Goal: Task Accomplishment & Management: Use online tool/utility

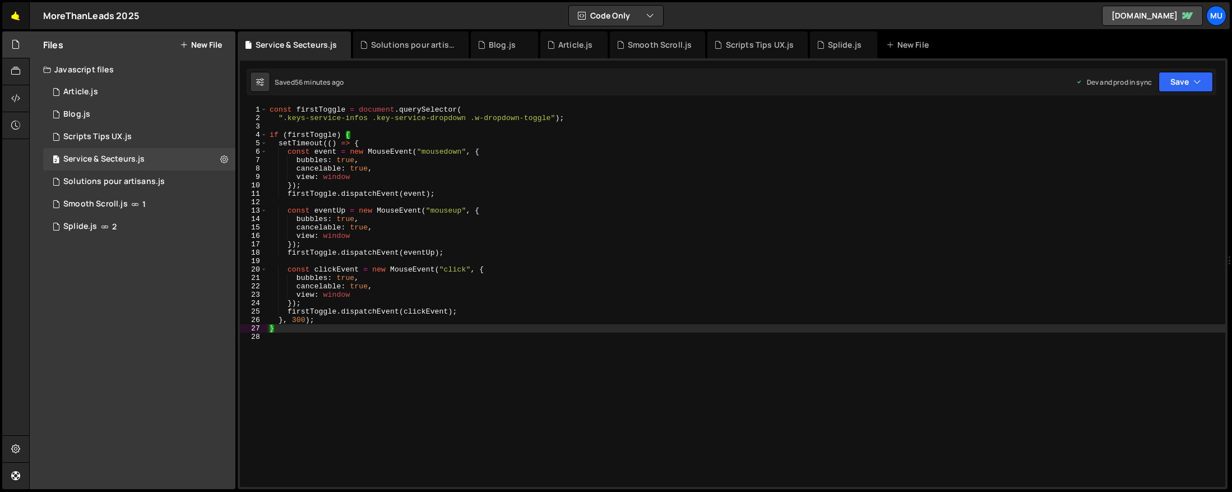
click at [11, 14] on link "🤙" at bounding box center [15, 15] width 27 height 27
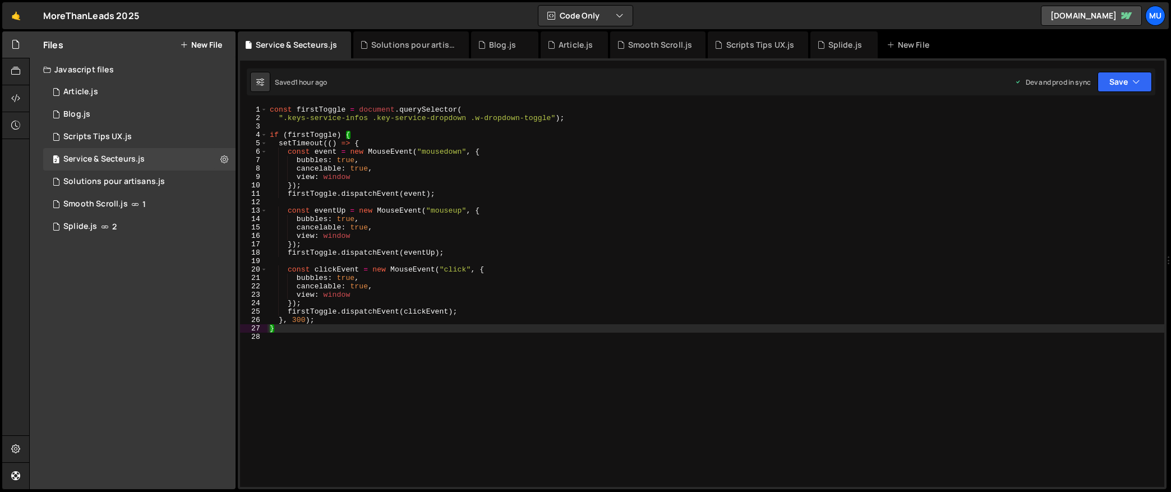
click at [203, 45] on button "New File" at bounding box center [201, 44] width 42 height 9
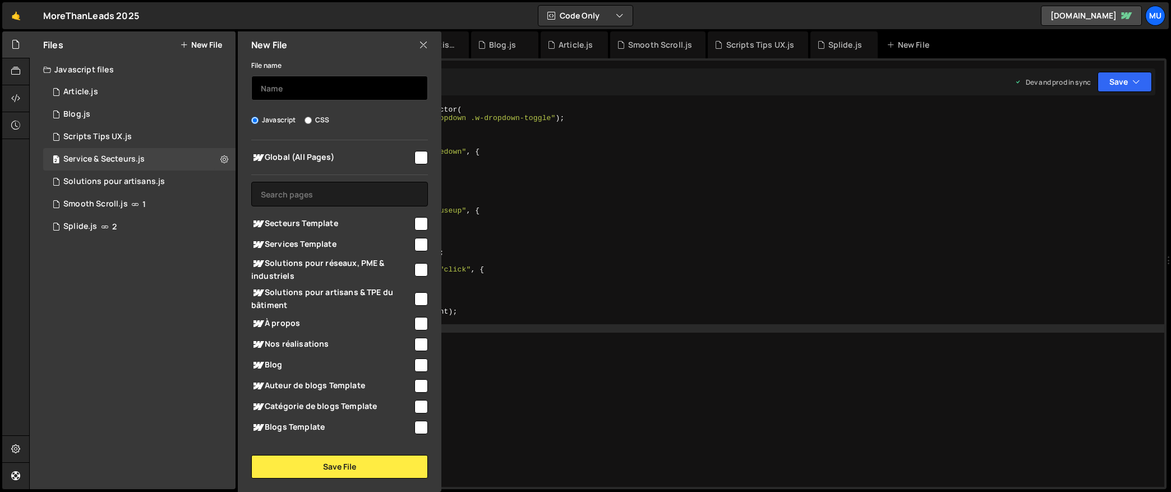
click at [309, 95] on input "text" at bounding box center [339, 88] width 177 height 25
type input "Demande de devis"
click at [287, 217] on span "Secteurs Template" at bounding box center [331, 223] width 161 height 13
click at [288, 220] on span "Secteurs Template" at bounding box center [331, 223] width 161 height 13
checkbox input "false"
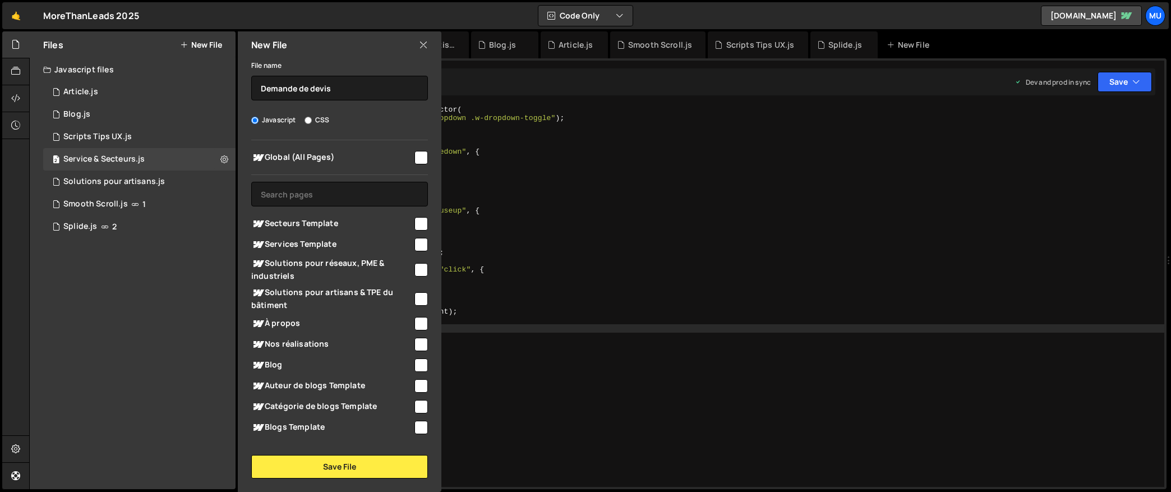
click at [301, 163] on span "Global (All Pages)" at bounding box center [331, 157] width 161 height 13
checkbox input "true"
click at [330, 471] on button "Save File" at bounding box center [339, 467] width 177 height 24
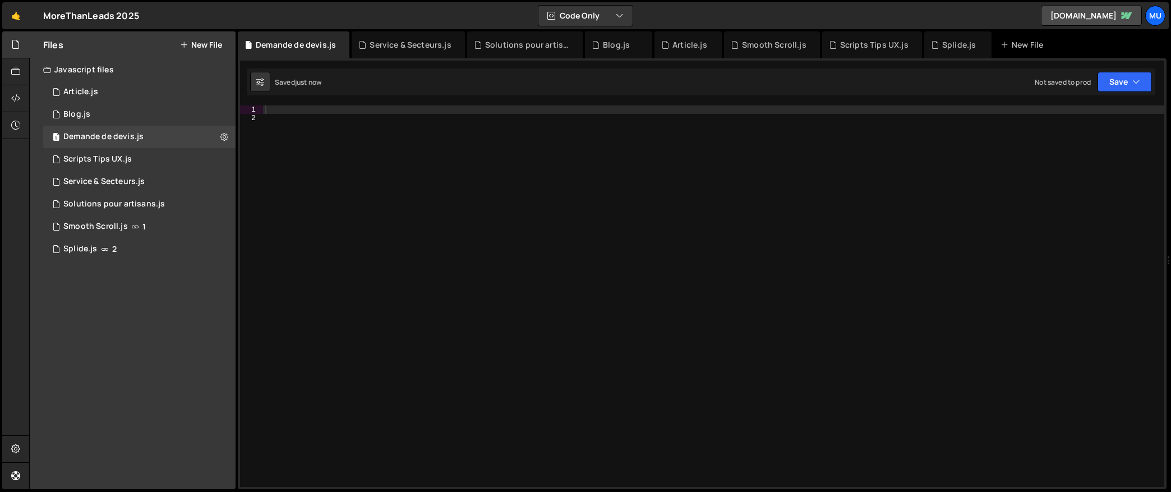
click at [447, 240] on div at bounding box center [713, 304] width 901 height 398
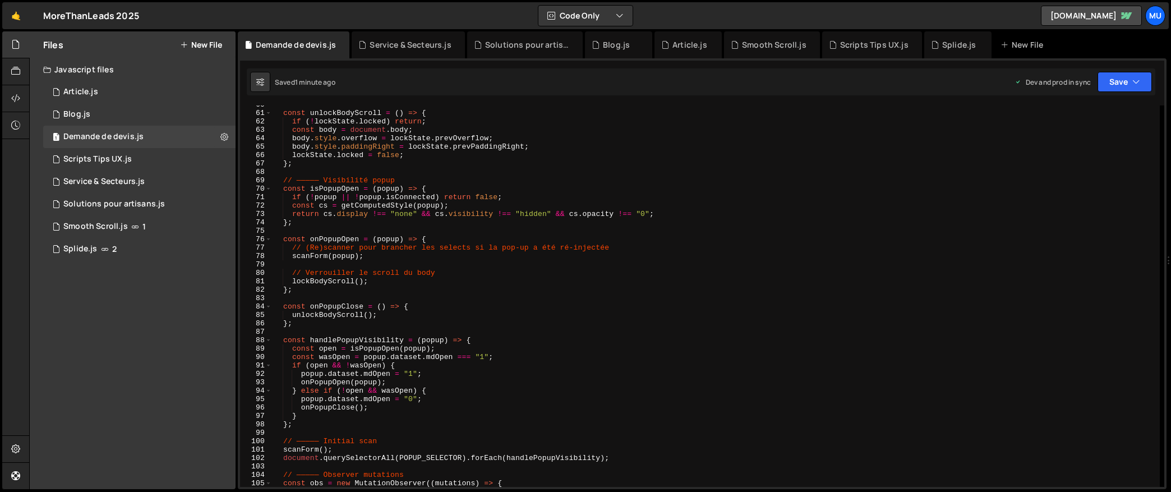
scroll to position [324, 0]
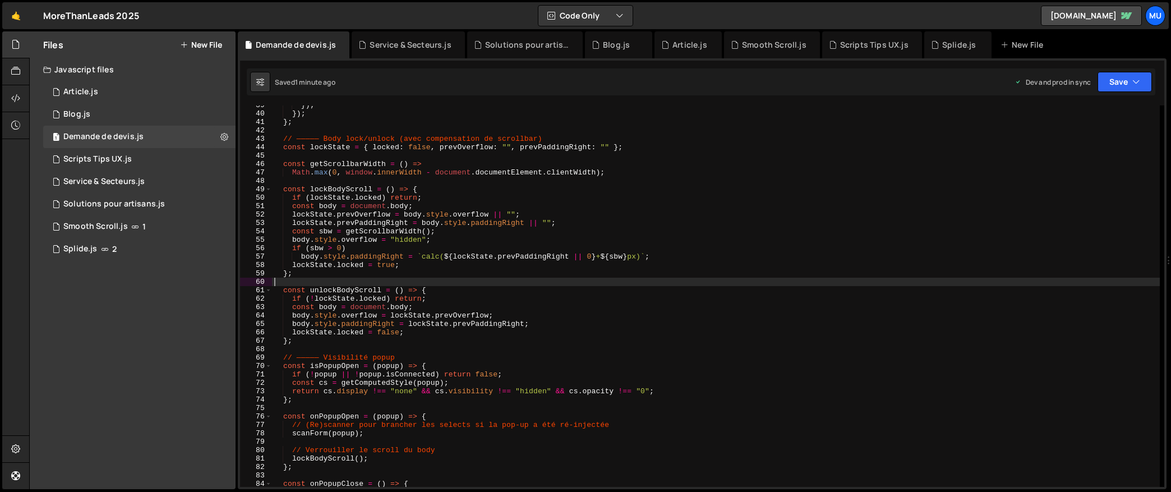
click at [473, 281] on div "}) ; }) ; } ; // ————— Body lock/unlock (avec compensation de scrollbar) const …" at bounding box center [716, 300] width 888 height 398
click at [546, 215] on div "}) ; }) ; } ; // ————— Body lock/unlock (avec compensation de scrollbar) const …" at bounding box center [716, 300] width 888 height 398
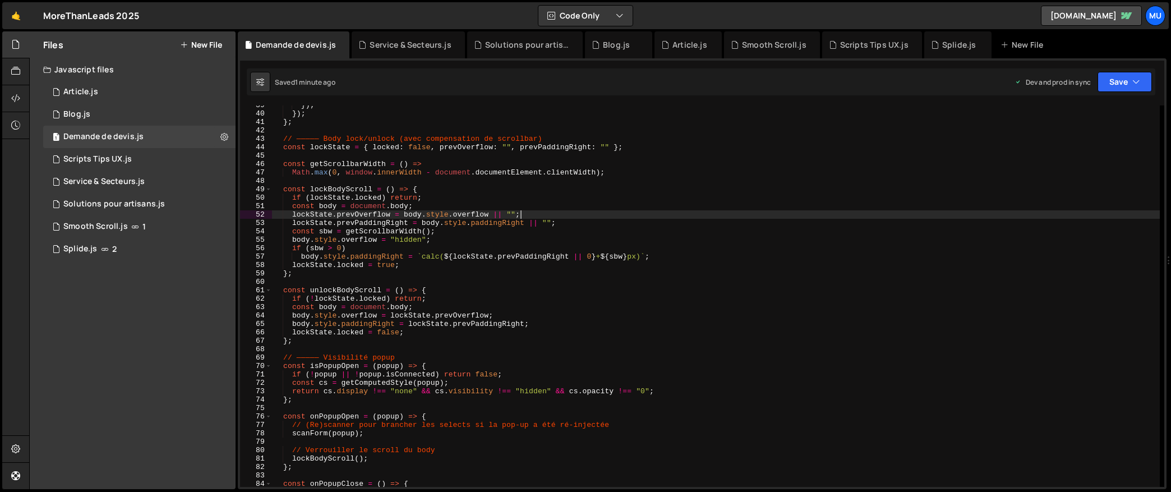
type textarea "})();"
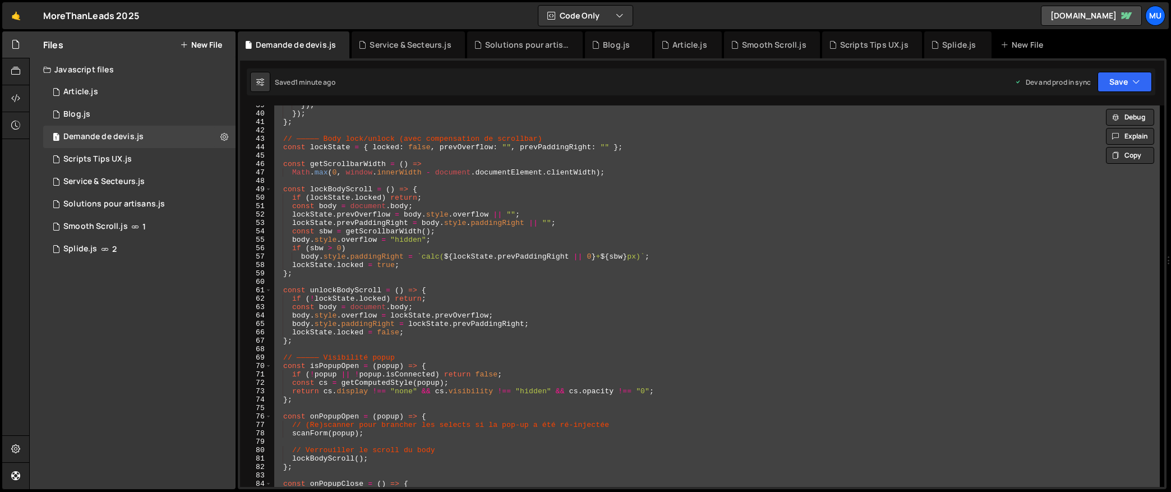
click at [82, 271] on div "Files New File Javascript files 1 Article.js 0 1 Blog.js 0 1 Demande de devis.j…" at bounding box center [133, 260] width 206 height 458
click at [209, 223] on div "1 Smooth Scroll.js 1" at bounding box center [139, 226] width 192 height 22
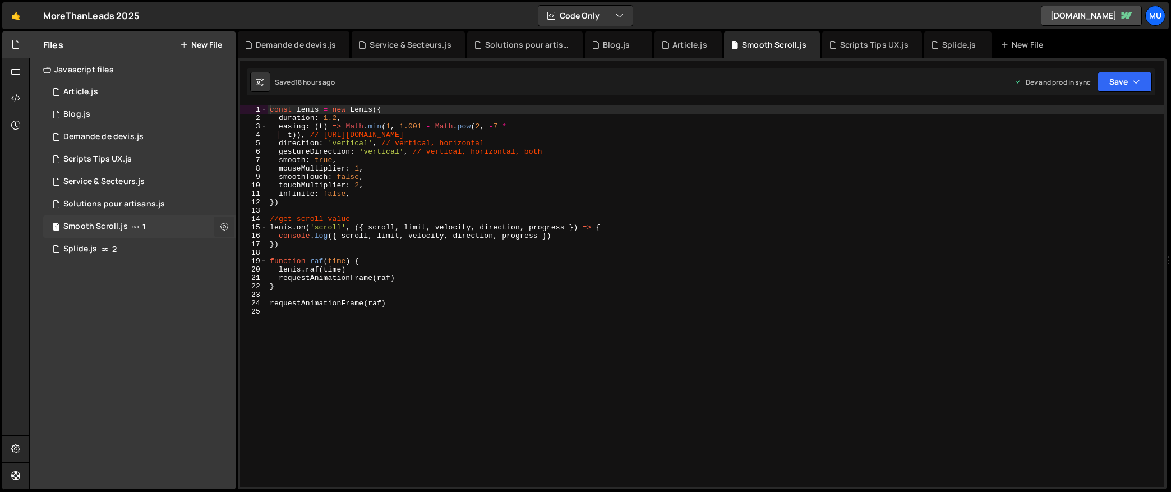
click at [222, 224] on icon at bounding box center [224, 226] width 8 height 11
type input "Smooth Scroll"
radio input "true"
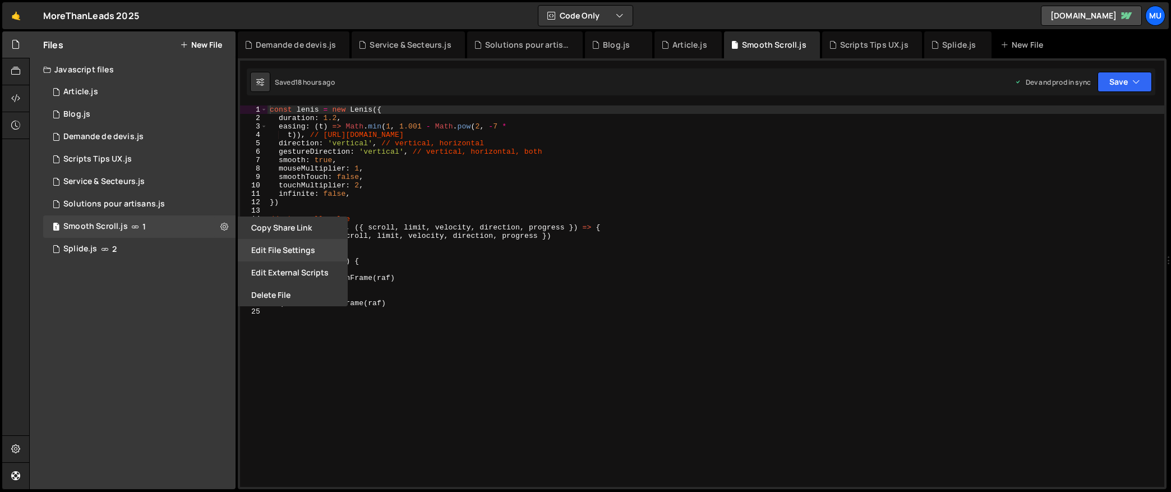
click at [285, 252] on button "Edit File Settings" at bounding box center [293, 250] width 110 height 22
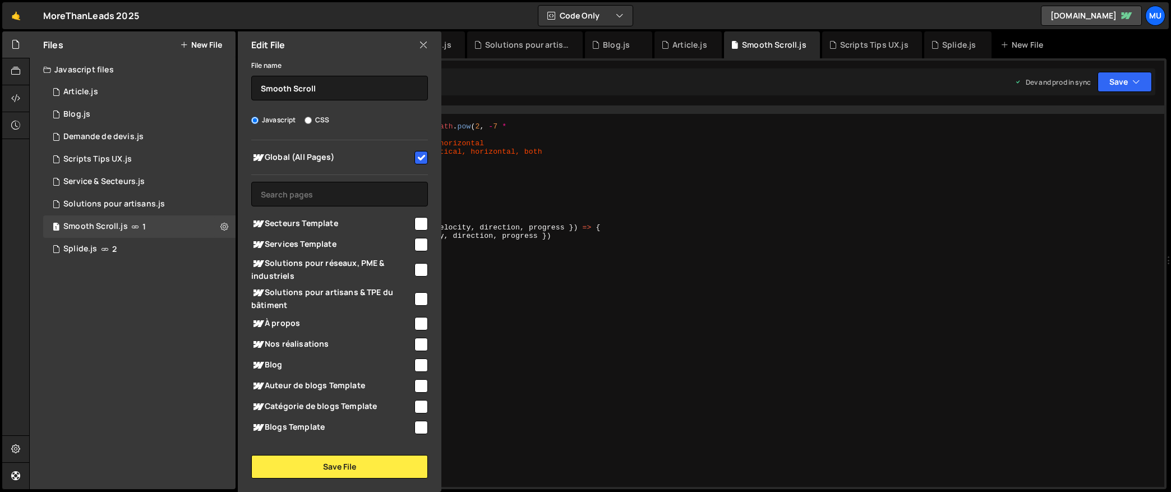
click at [334, 156] on span "Global (All Pages)" at bounding box center [331, 157] width 161 height 13
checkbox input "false"
click at [345, 470] on button "Save File" at bounding box center [339, 467] width 177 height 24
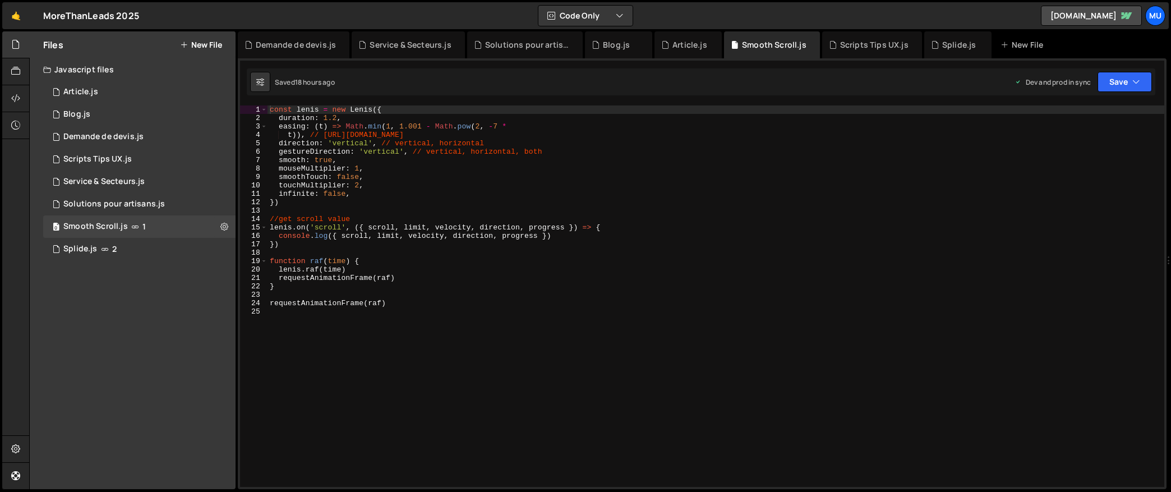
click at [686, 291] on div "const lenis = new Lenis ({ duration : 1.2 , easing : ( t ) => Math . min ( 1 , …" at bounding box center [715, 304] width 897 height 398
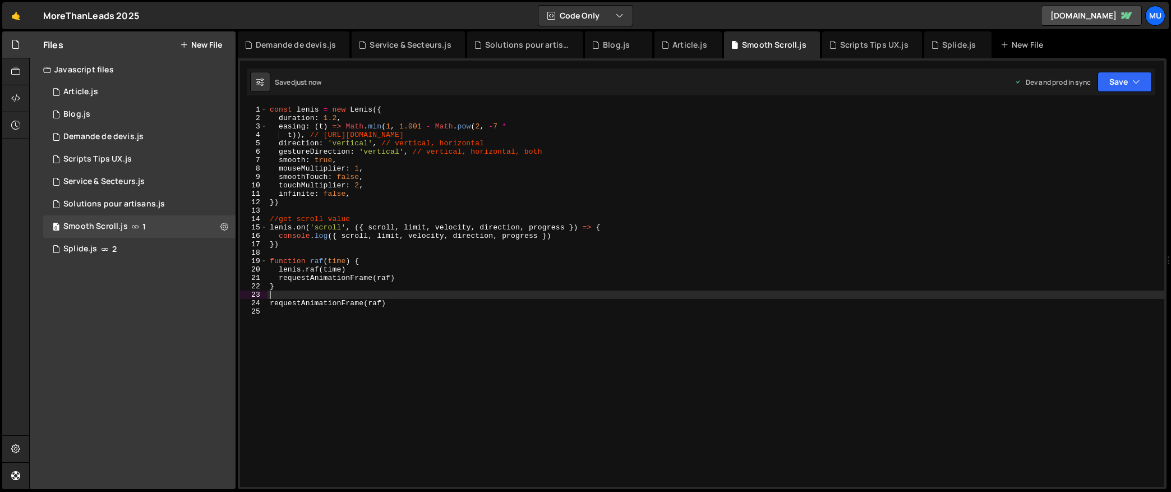
click at [433, 264] on div "const lenis = new Lenis ({ duration : 1.2 , easing : ( t ) => Math . min ( 1 , …" at bounding box center [715, 304] width 897 height 398
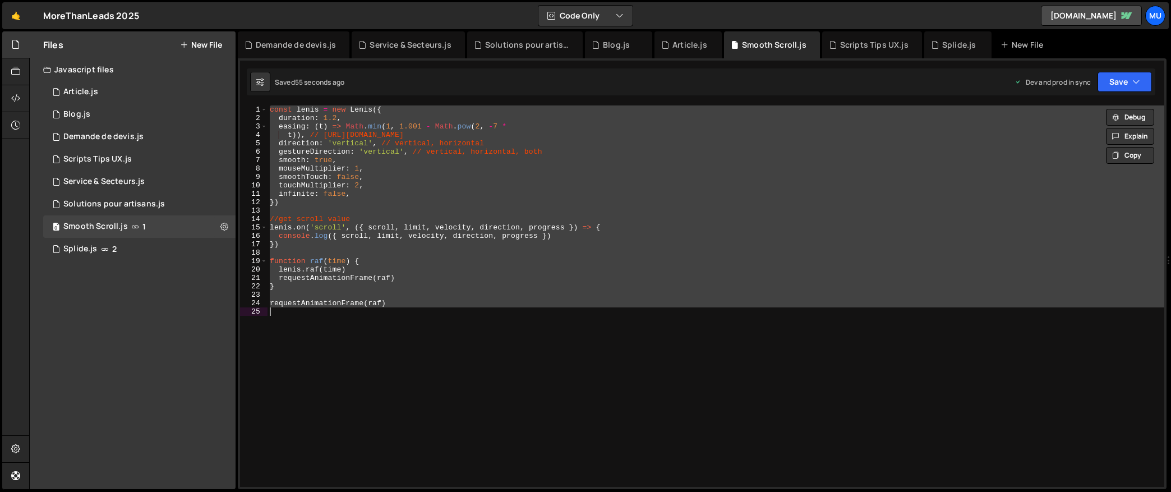
click at [396, 228] on div "const lenis = new Lenis ({ duration : 1.2 , easing : ( t ) => Math . min ( 1 , …" at bounding box center [715, 295] width 897 height 381
click at [458, 221] on div "const lenis = new Lenis ({ duration : 1.2 , easing : ( t ) => Math . min ( 1 , …" at bounding box center [715, 295] width 897 height 381
type textarea "//get scroll value"
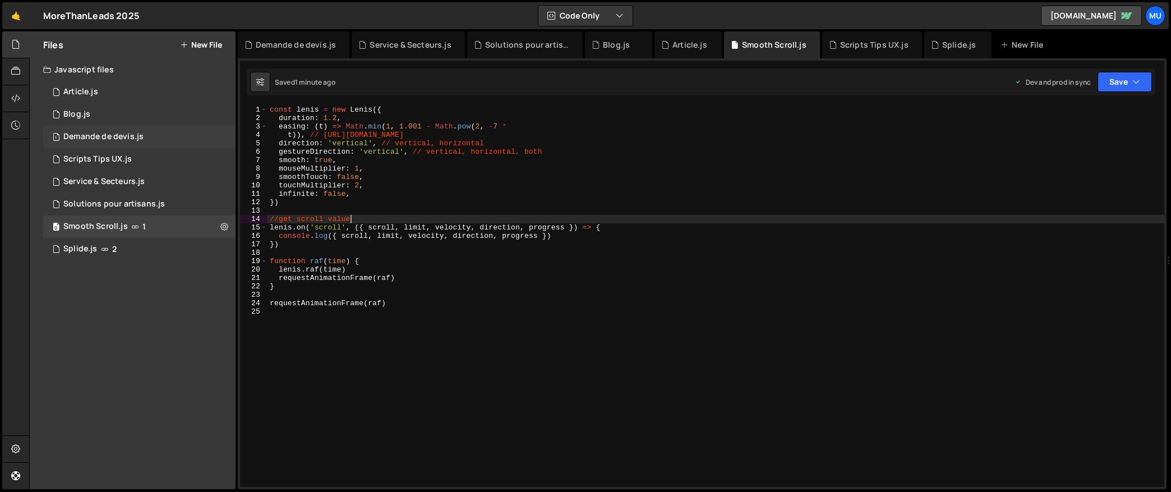
click at [123, 136] on div "Demande de devis.js" at bounding box center [103, 137] width 80 height 10
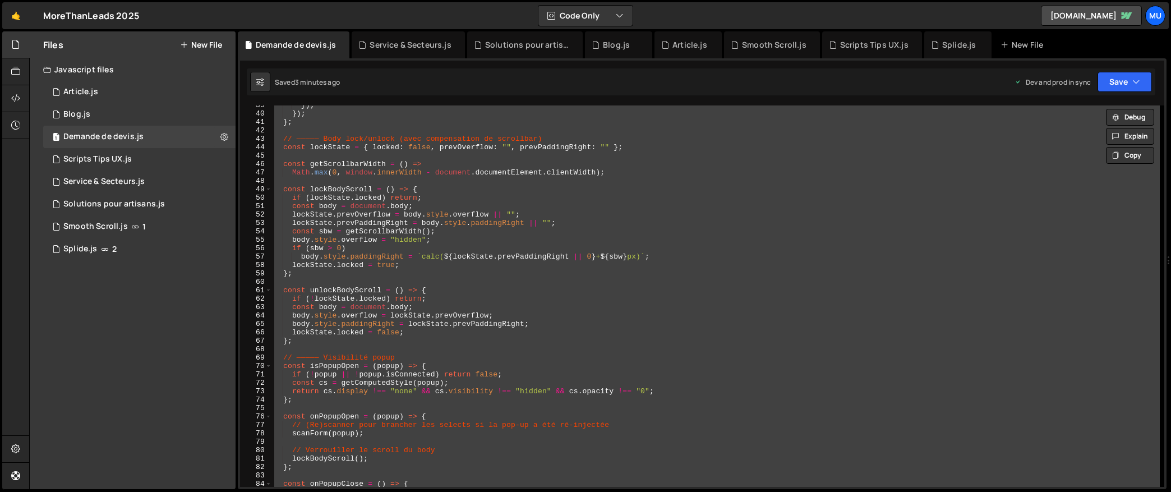
click at [464, 279] on div "}) ; }) ; } ; // ————— Body lock/unlock (avec compensation de scrollbar) const …" at bounding box center [716, 295] width 888 height 381
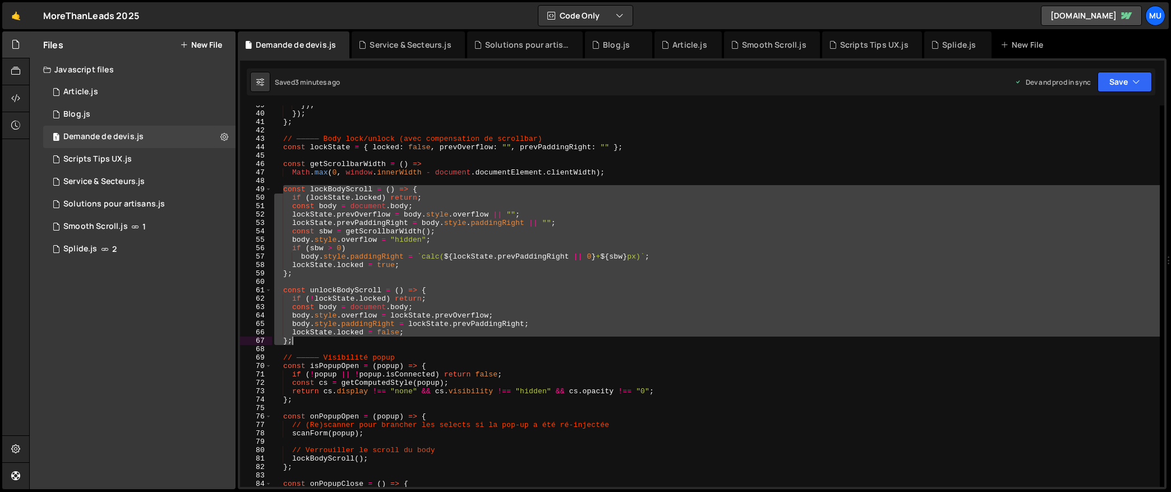
drag, startPoint x: 283, startPoint y: 189, endPoint x: 313, endPoint y: 343, distance: 156.5
click at [313, 343] on div "}) ; }) ; } ; // ————— Body lock/unlock (avec compensation de scrollbar) const …" at bounding box center [716, 300] width 888 height 398
type textarea "lockState.locked = false; };"
paste textarea
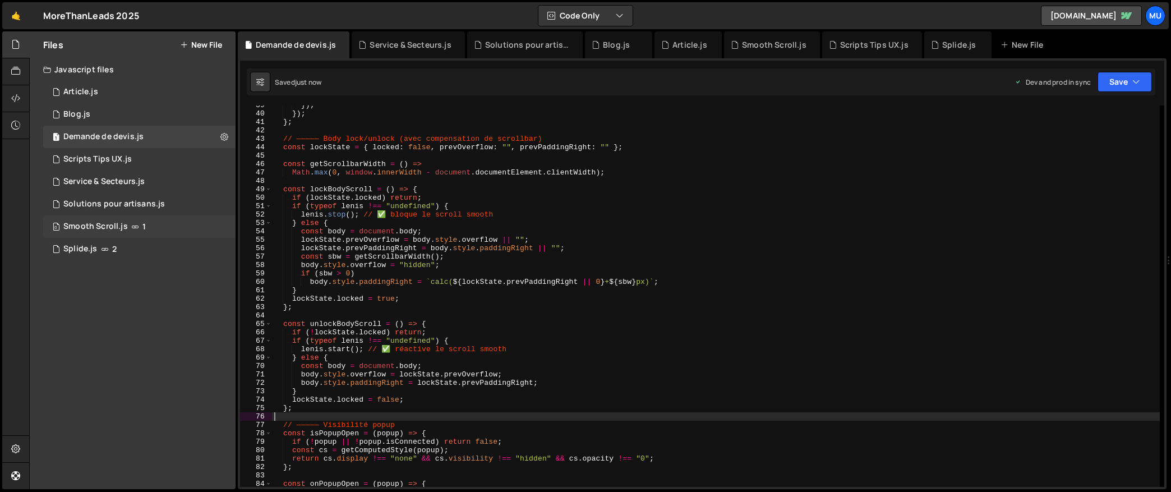
click at [210, 221] on div "0 Smooth Scroll.js 1" at bounding box center [139, 226] width 192 height 22
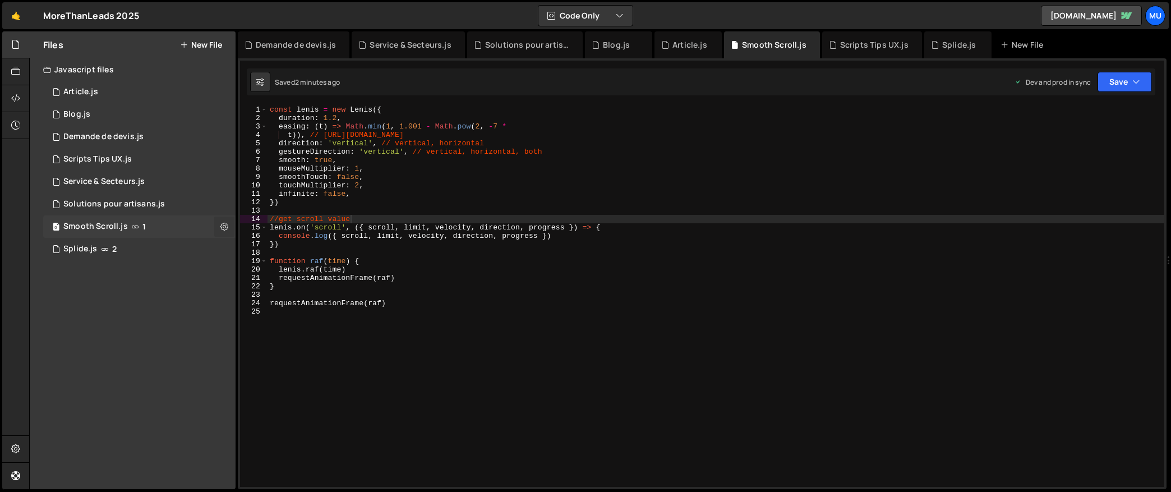
click at [220, 224] on icon at bounding box center [224, 226] width 8 height 11
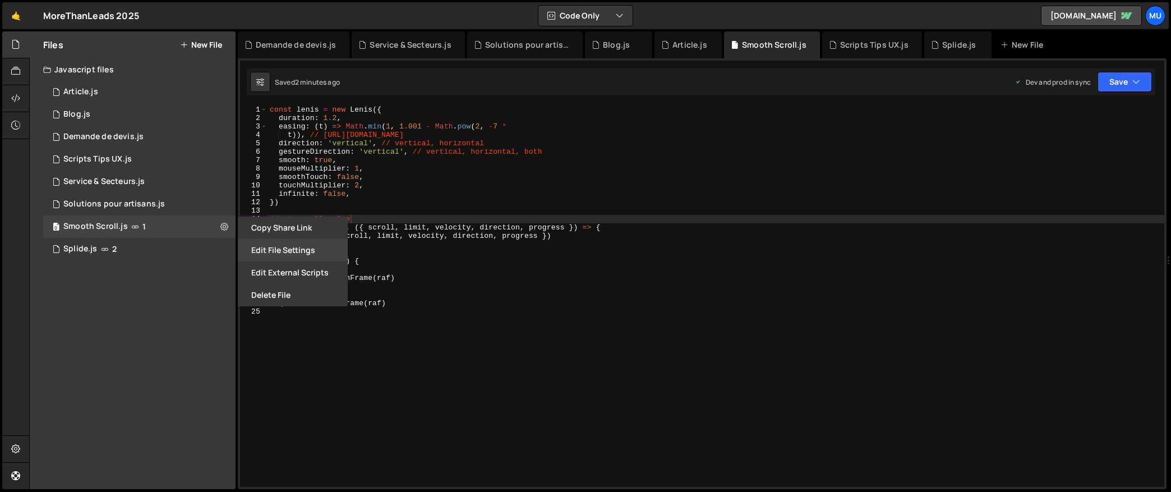
click at [283, 251] on button "Edit File Settings" at bounding box center [293, 250] width 110 height 22
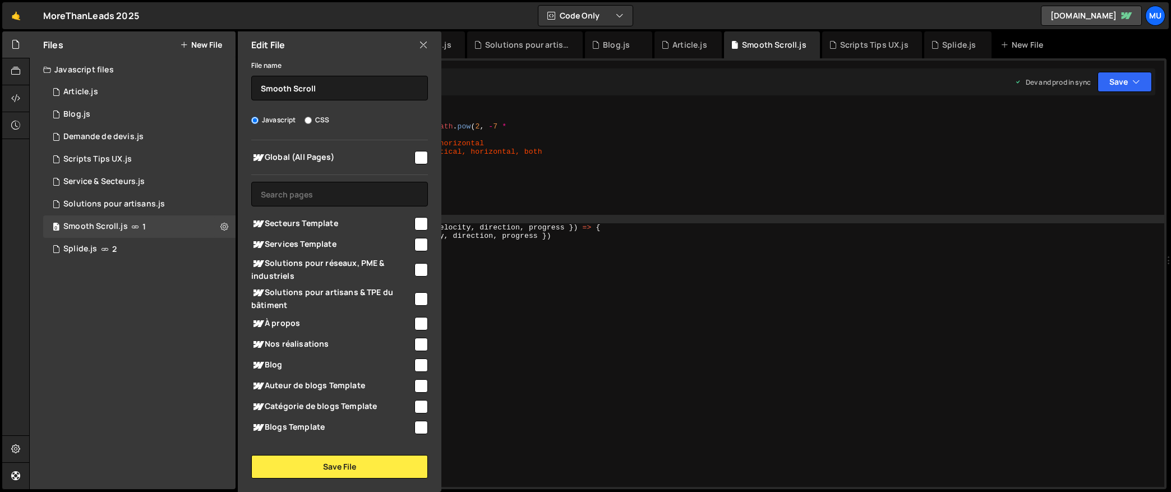
click at [322, 155] on span "Global (All Pages)" at bounding box center [331, 157] width 161 height 13
checkbox input "true"
click at [297, 465] on button "Save File" at bounding box center [339, 467] width 177 height 24
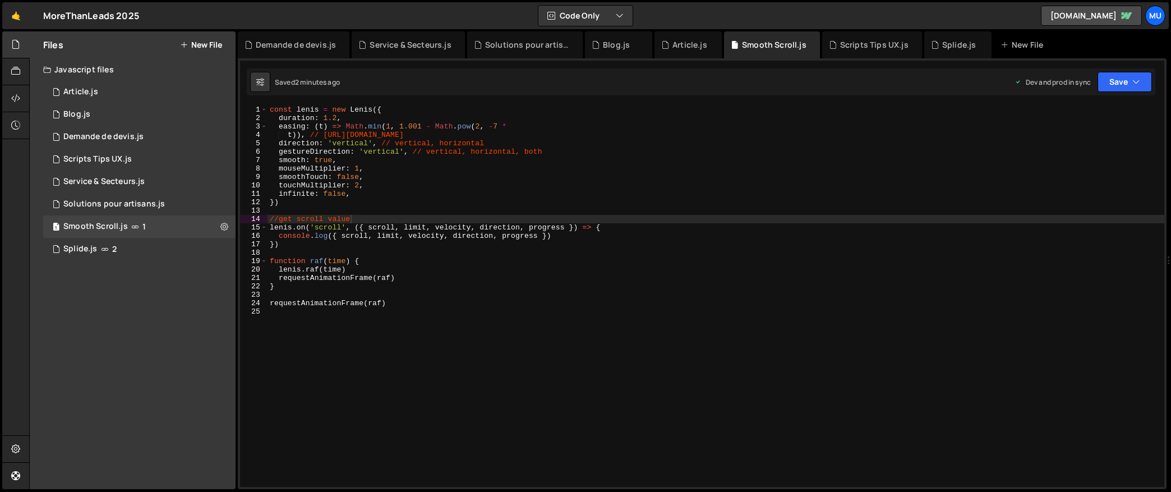
type textarea "}"
click at [481, 288] on div "const lenis = new Lenis ({ duration : 1.2 , easing : ( t ) => Math . min ( 1 , …" at bounding box center [715, 304] width 897 height 398
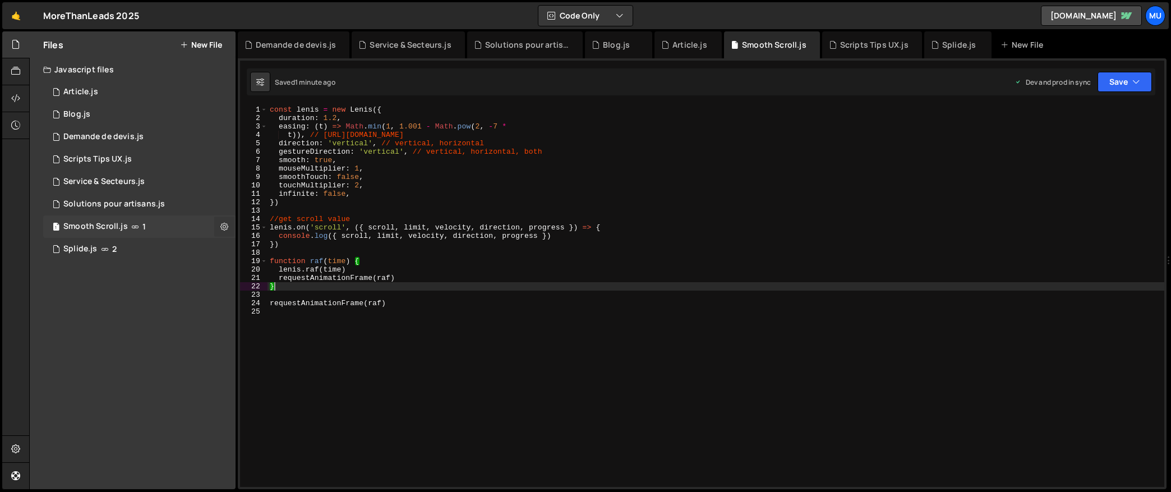
click at [219, 227] on button at bounding box center [224, 226] width 20 height 20
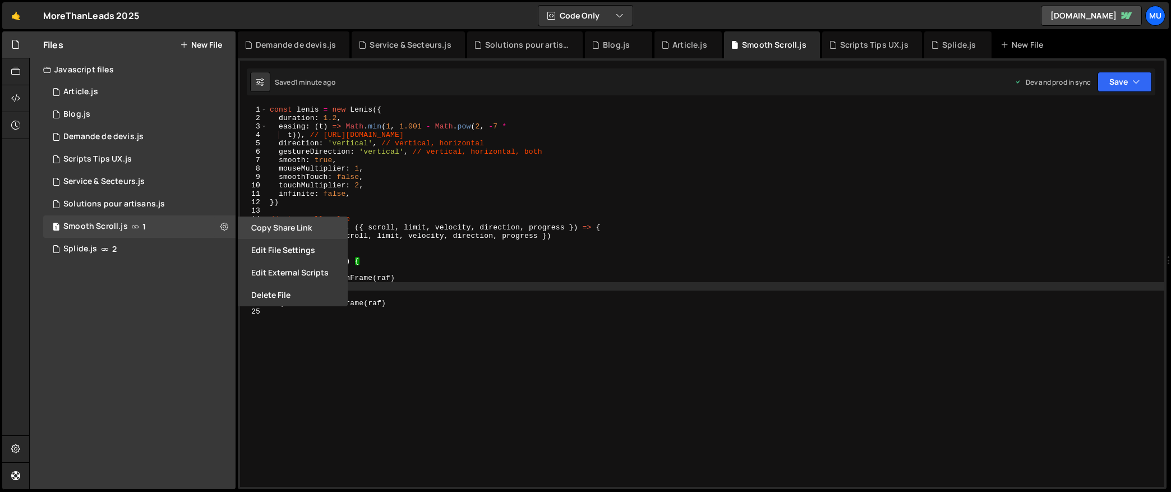
click at [297, 227] on button "Copy share link" at bounding box center [293, 227] width 110 height 22
click at [283, 254] on button "Edit File Settings" at bounding box center [293, 250] width 110 height 22
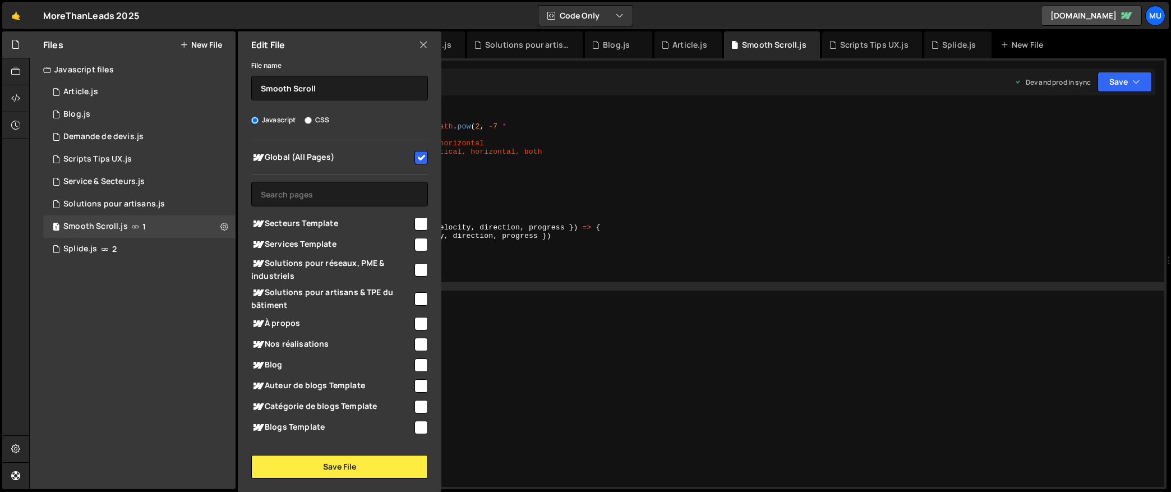
click at [413, 154] on div at bounding box center [420, 156] width 15 height 15
click at [414, 157] on input "checkbox" at bounding box center [420, 157] width 13 height 13
checkbox input "false"
click at [361, 470] on button "Save File" at bounding box center [339, 467] width 177 height 24
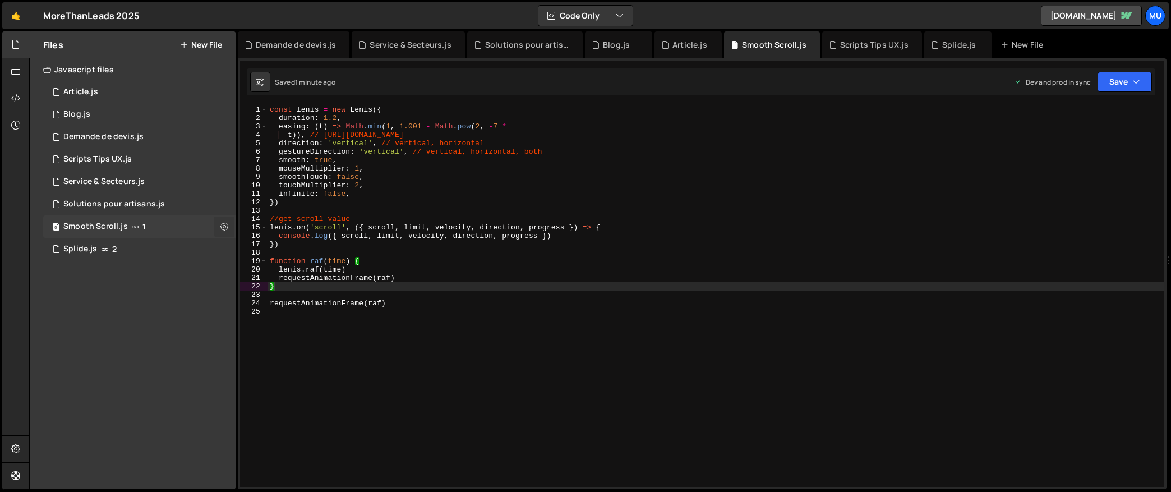
click at [228, 224] on button at bounding box center [224, 226] width 20 height 20
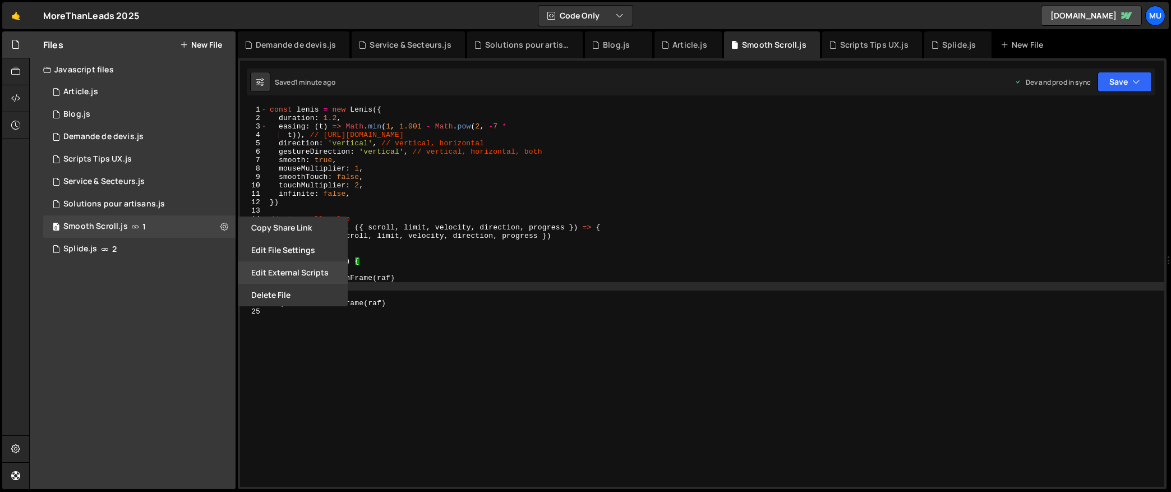
click at [285, 267] on button "Edit External Scripts" at bounding box center [293, 272] width 110 height 22
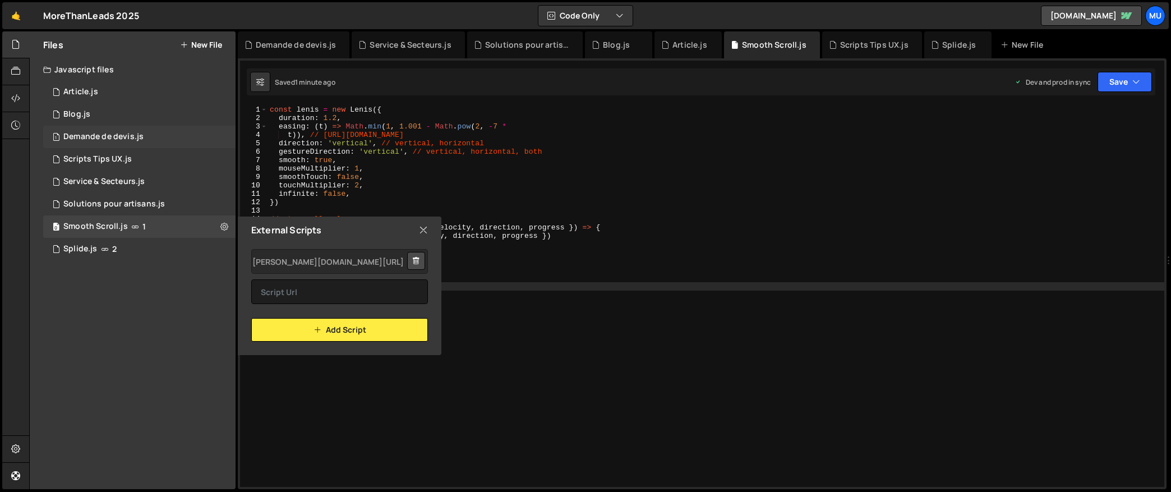
drag, startPoint x: 184, startPoint y: 147, endPoint x: 209, endPoint y: 144, distance: 24.9
click at [186, 147] on div "1 Demande de devis.js 0" at bounding box center [139, 137] width 192 height 22
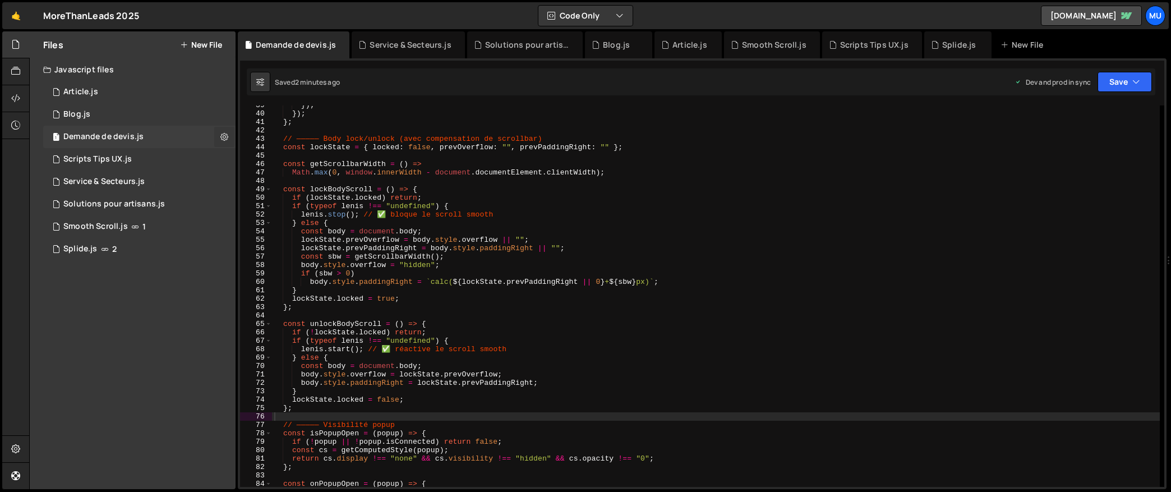
click at [224, 136] on icon at bounding box center [224, 136] width 8 height 11
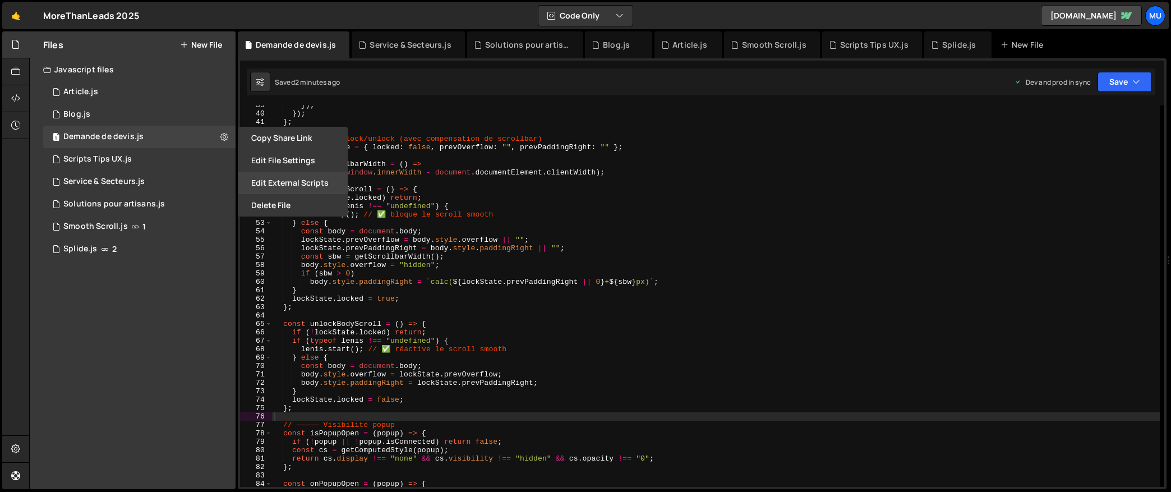
click at [294, 181] on button "Edit External Scripts" at bounding box center [293, 183] width 110 height 22
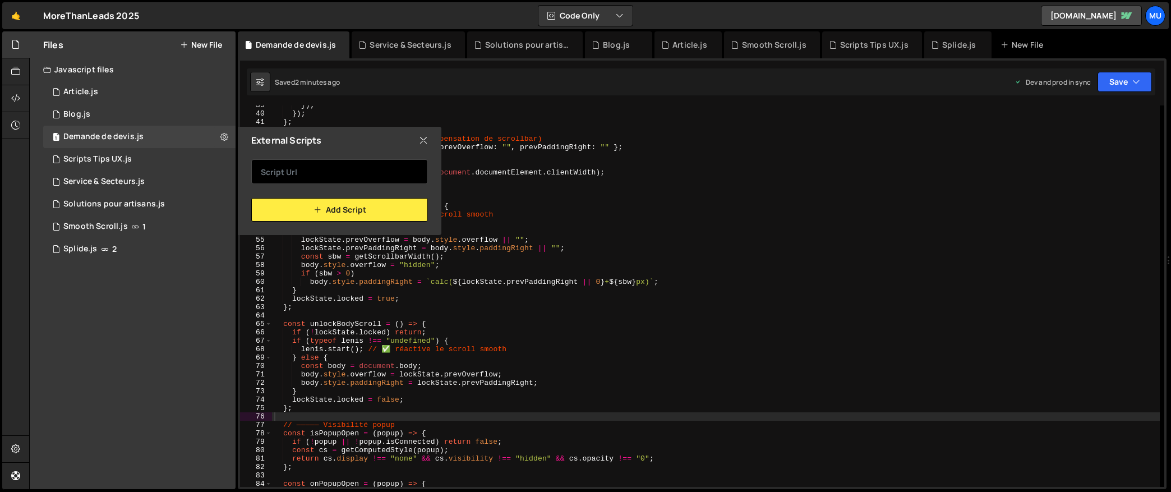
click at [318, 179] on input "text" at bounding box center [339, 171] width 177 height 25
paste input "https://cdn.jsdelivr.net/gh/studio-freight/lenis@0.2.28/bundled/lenis.js"
type input "https://cdn.jsdelivr.net/gh/studio-freight/lenis@0.2.28/bundled/lenis.js"
click at [428, 137] on div "External Scripts" at bounding box center [340, 140] width 204 height 27
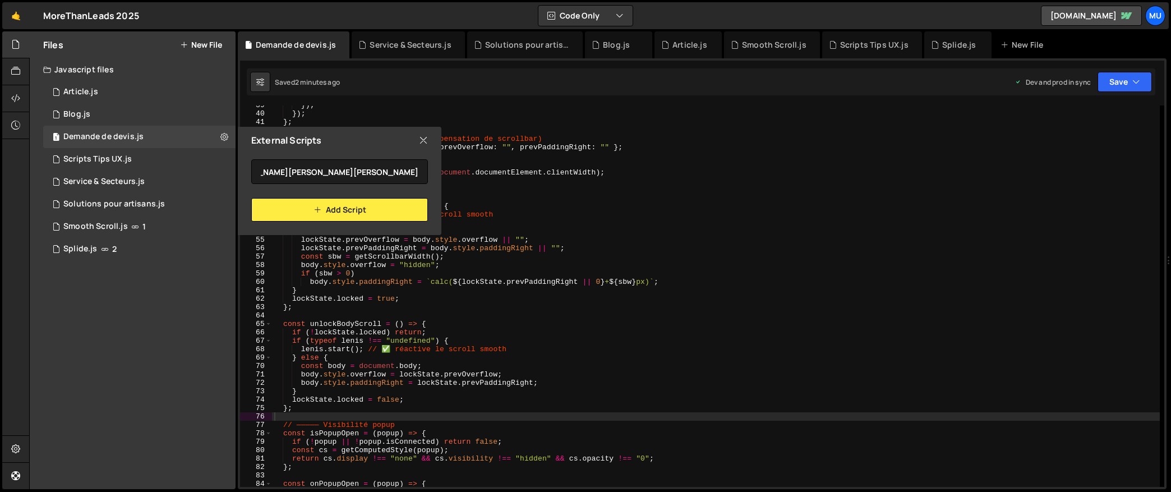
scroll to position [0, 0]
click at [424, 138] on icon at bounding box center [423, 140] width 9 height 12
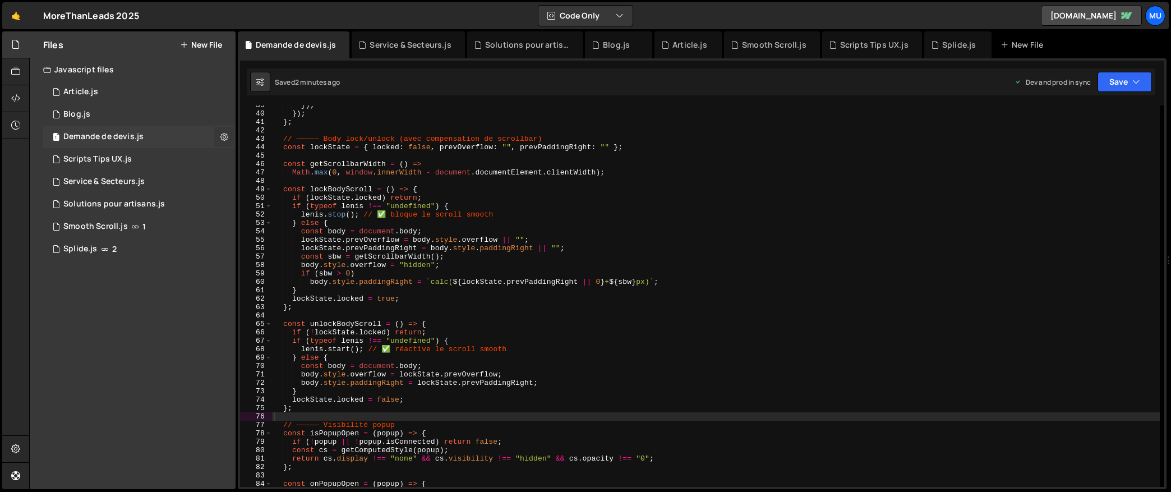
click at [228, 137] on icon at bounding box center [224, 136] width 8 height 11
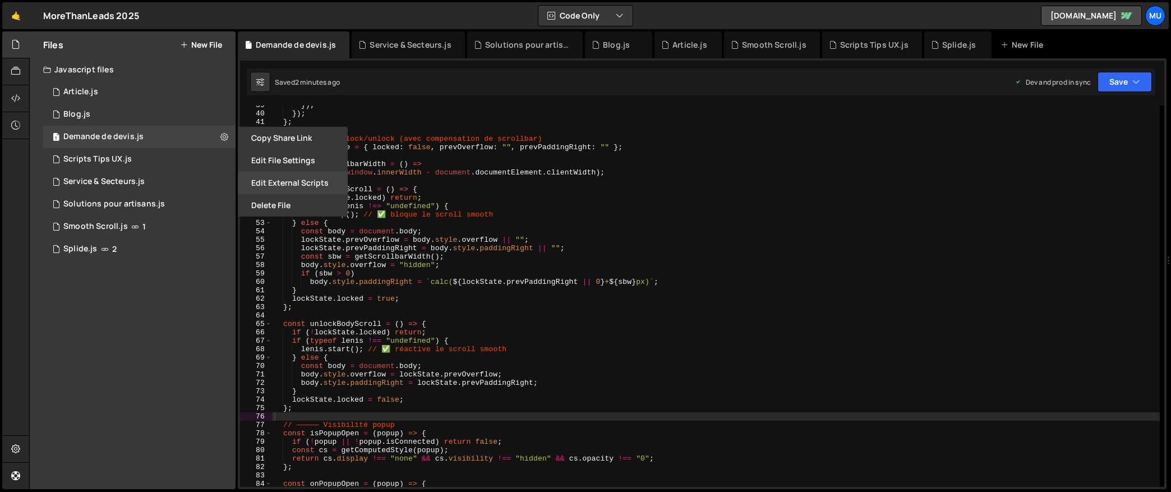
click at [268, 179] on button "Edit External Scripts" at bounding box center [293, 183] width 110 height 22
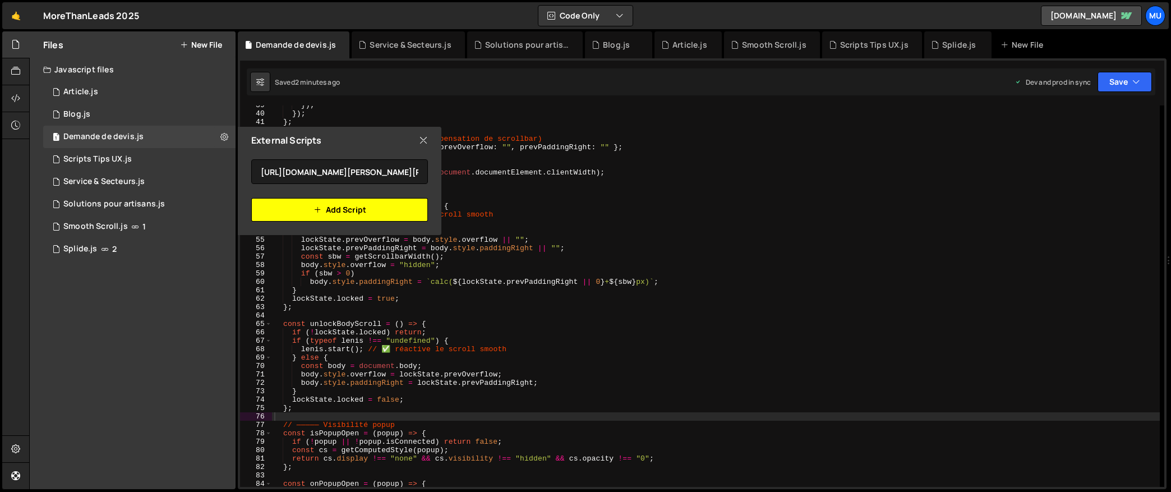
click at [361, 204] on button "Add Script" at bounding box center [339, 210] width 177 height 24
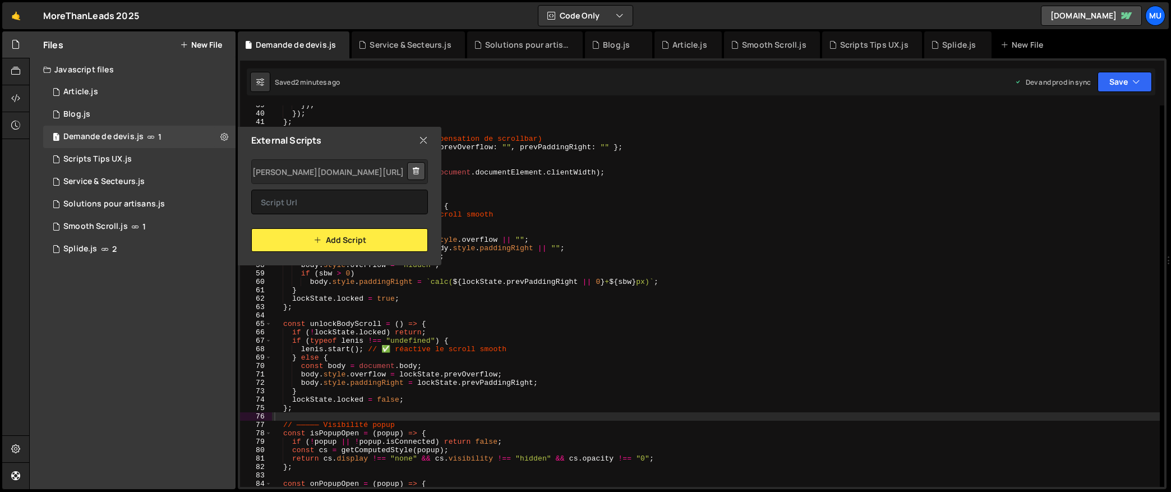
click at [423, 139] on icon at bounding box center [423, 140] width 9 height 12
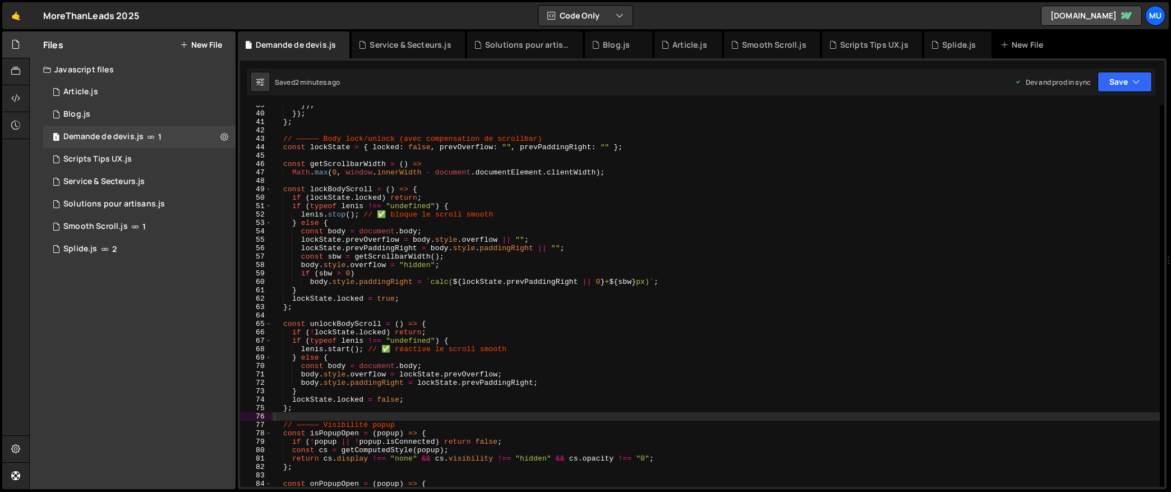
click at [566, 257] on div "}) ; }) ; } ; // ————— Body lock/unlock (avec compensation de scrollbar) const …" at bounding box center [716, 300] width 888 height 398
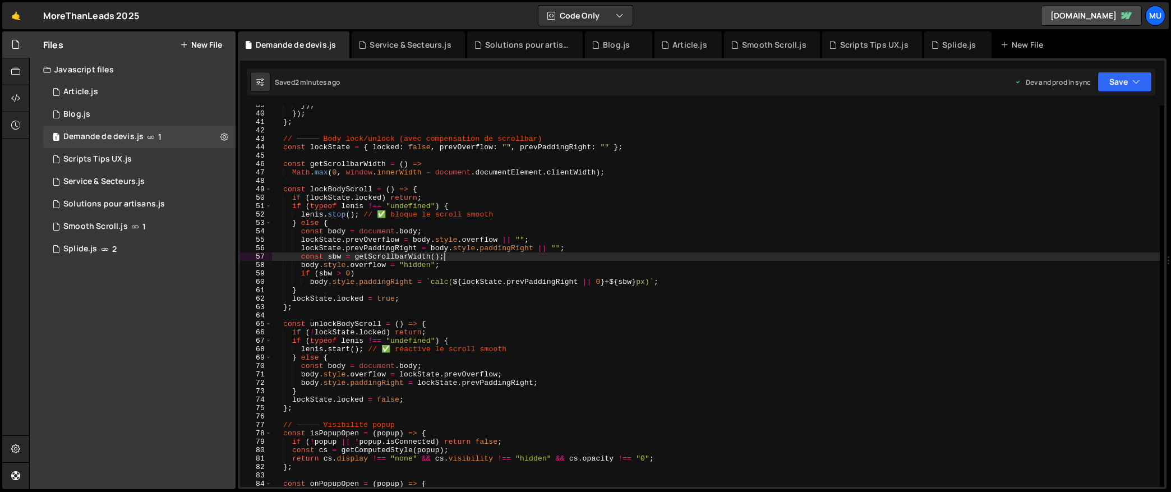
type textarea "})();"
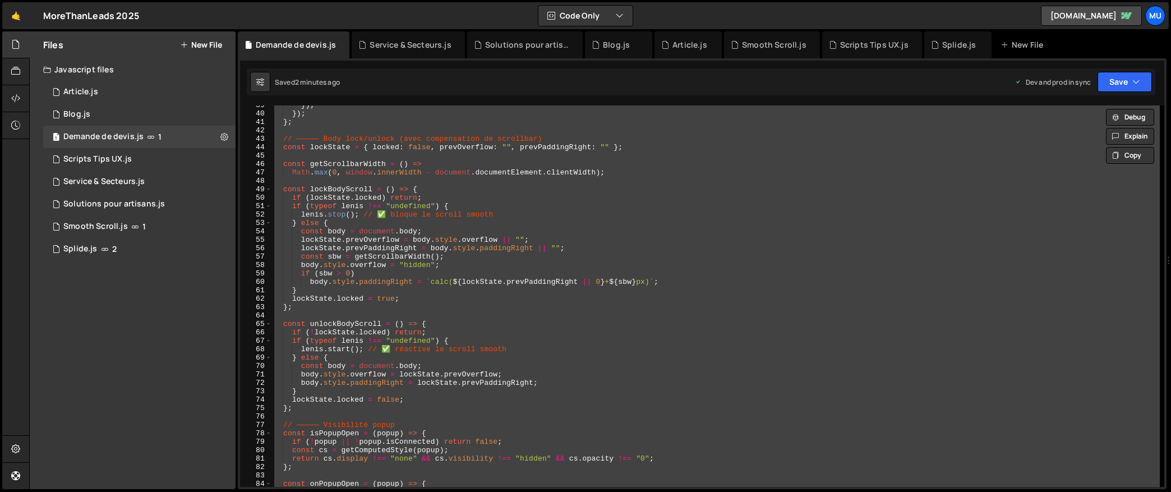
paste textarea
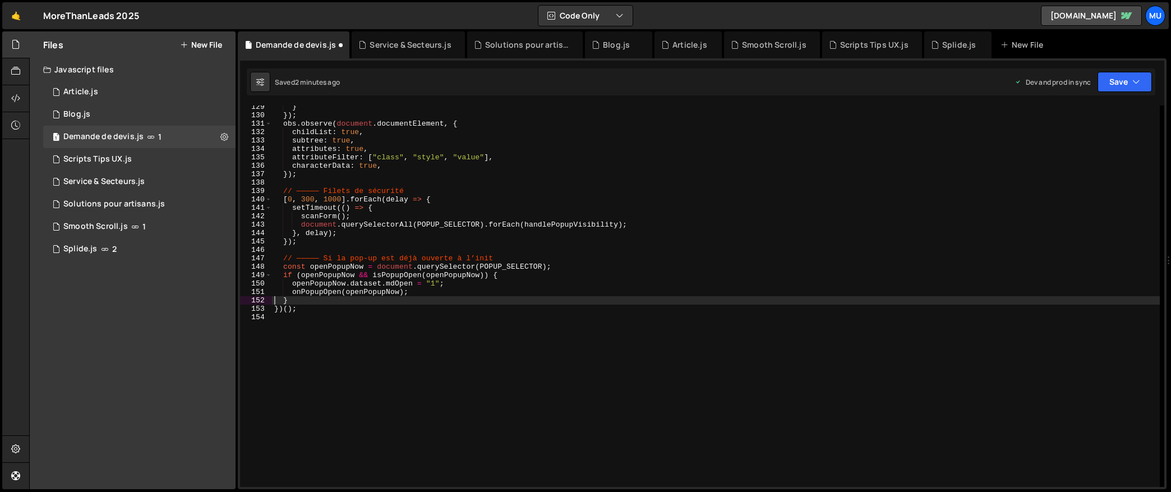
scroll to position [1079, 0]
click at [162, 224] on div "0 Smooth Scroll.js 1" at bounding box center [139, 226] width 192 height 22
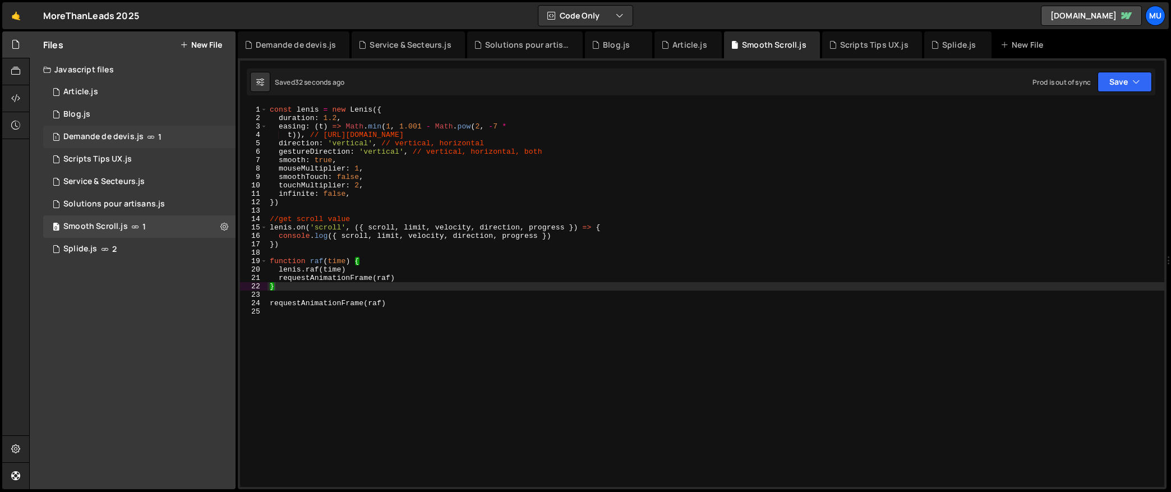
click at [142, 132] on div "1 Demande de devis.js 1" at bounding box center [139, 137] width 192 height 22
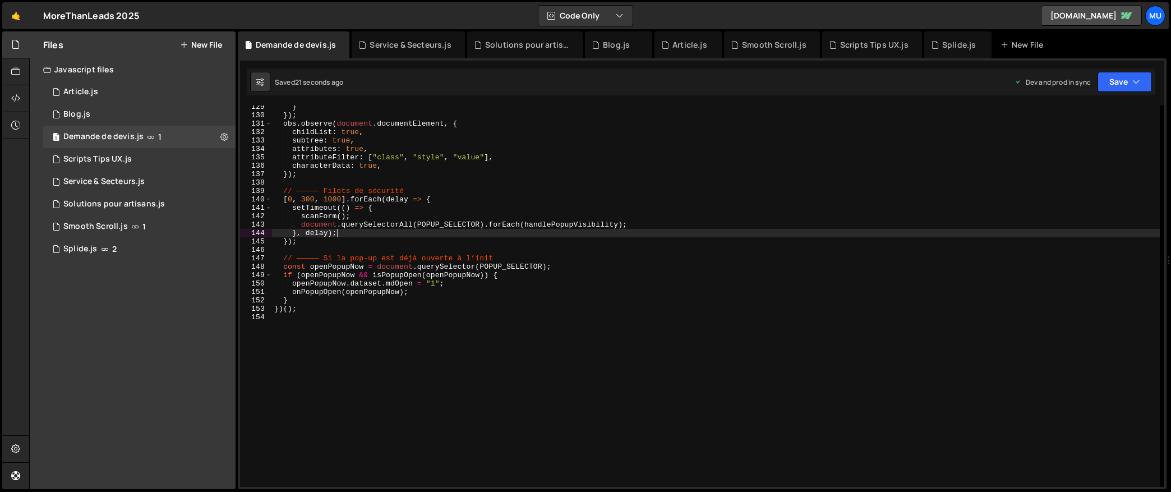
click at [384, 229] on div "} }) ; obs . observe ( document . documentElement , { childList : true , subtre…" at bounding box center [716, 302] width 888 height 398
click at [366, 236] on div "} }) ; obs . observe ( document . documentElement , { childList : true , subtre…" at bounding box center [716, 302] width 888 height 398
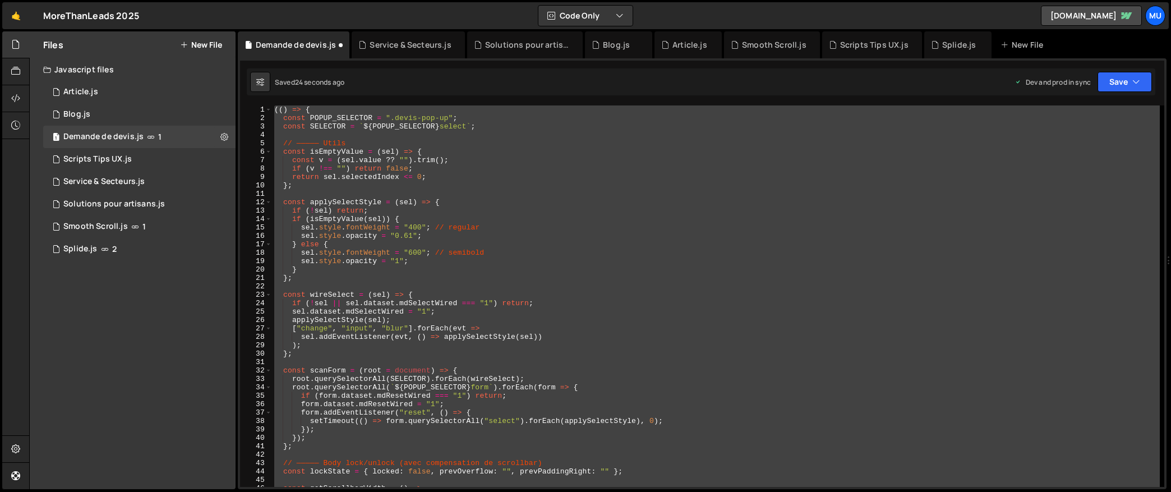
scroll to position [0, 0]
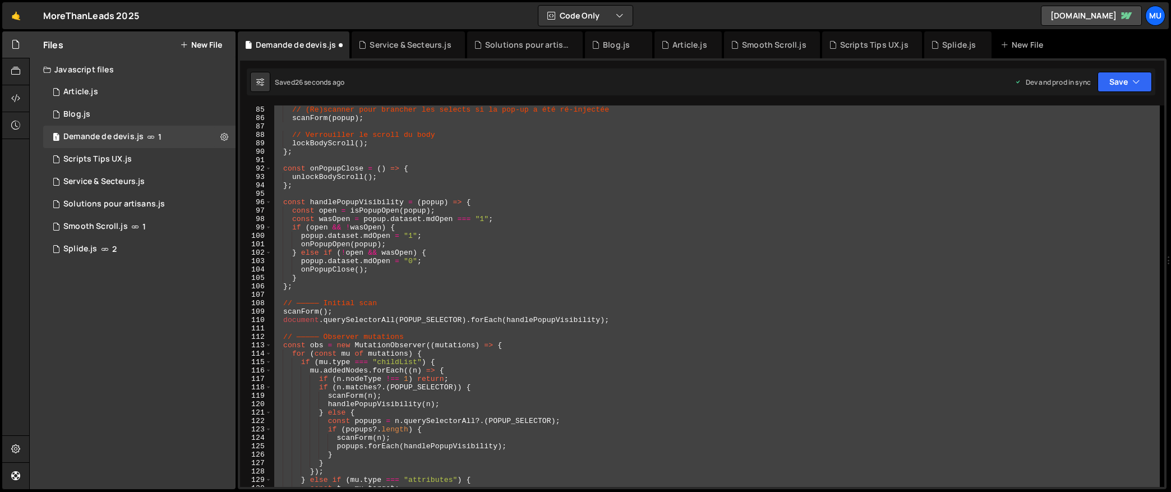
click at [420, 272] on div "const onPopupOpen = ( popup ) => { // (Re)scanner pour brancher les selects si …" at bounding box center [716, 295] width 888 height 381
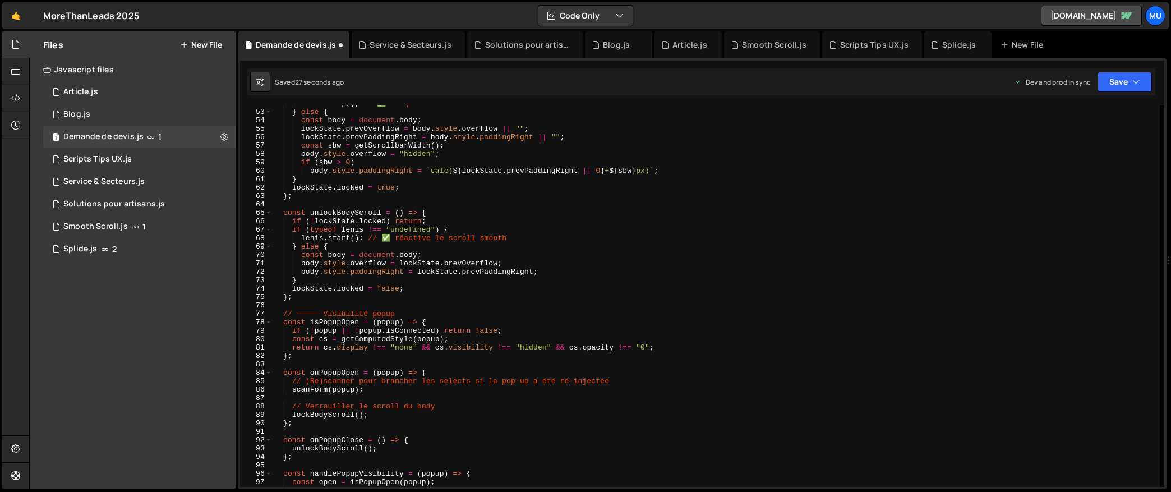
type textarea "})();"
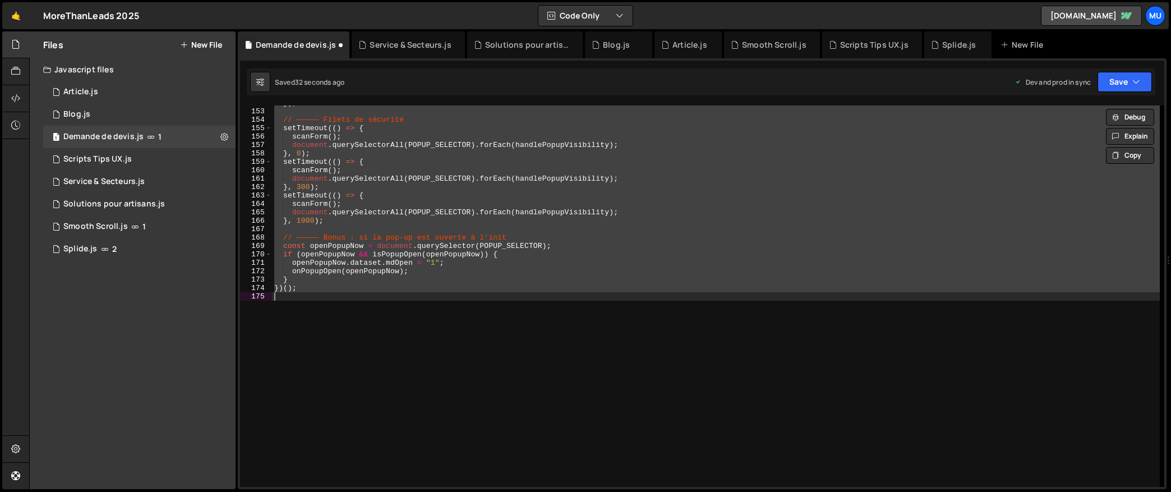
click at [473, 232] on div "}) ; // ————— Filets de sécurité setTimeout (( ) => { scanForm ( ) ; document .…" at bounding box center [716, 295] width 888 height 381
type textarea "})();"
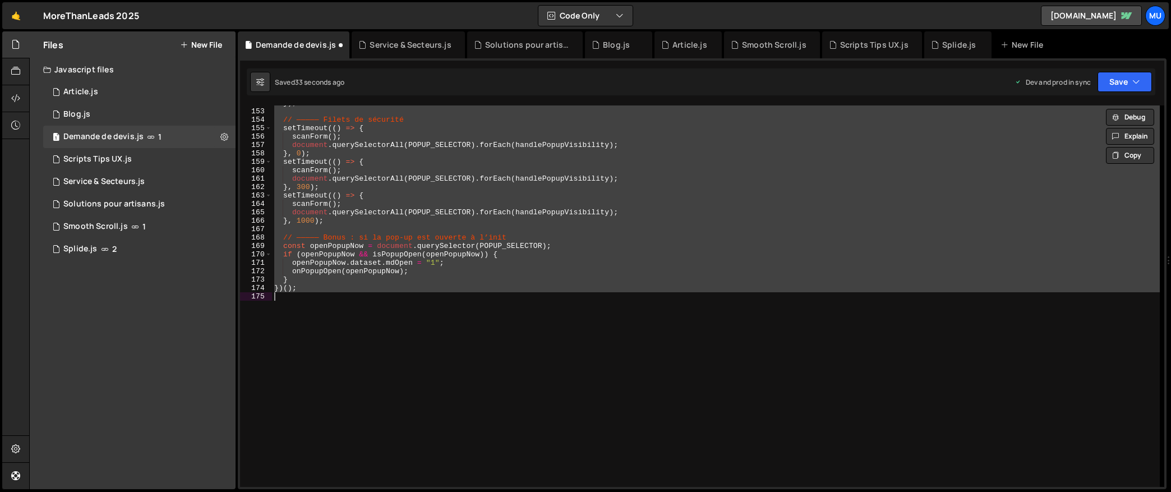
paste textarea
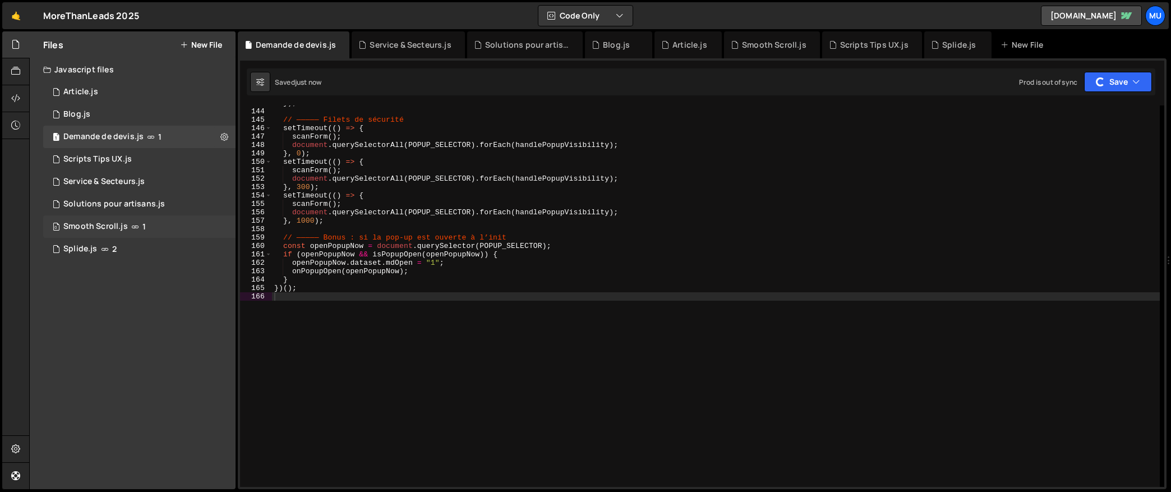
click at [221, 225] on div "0 Smooth Scroll.js 1" at bounding box center [139, 226] width 192 height 22
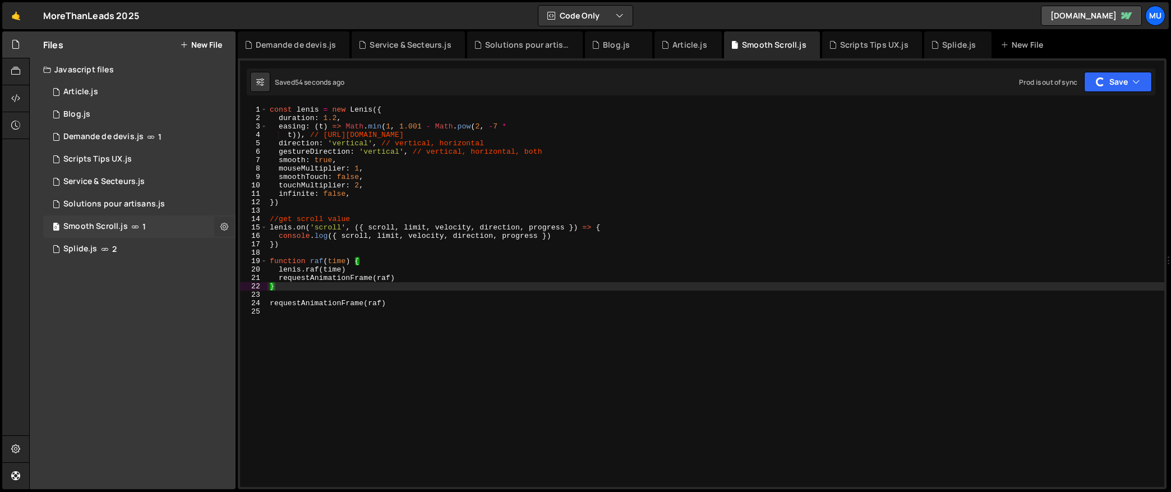
click at [229, 228] on button at bounding box center [224, 226] width 20 height 20
type input "Smooth Scroll"
radio input "true"
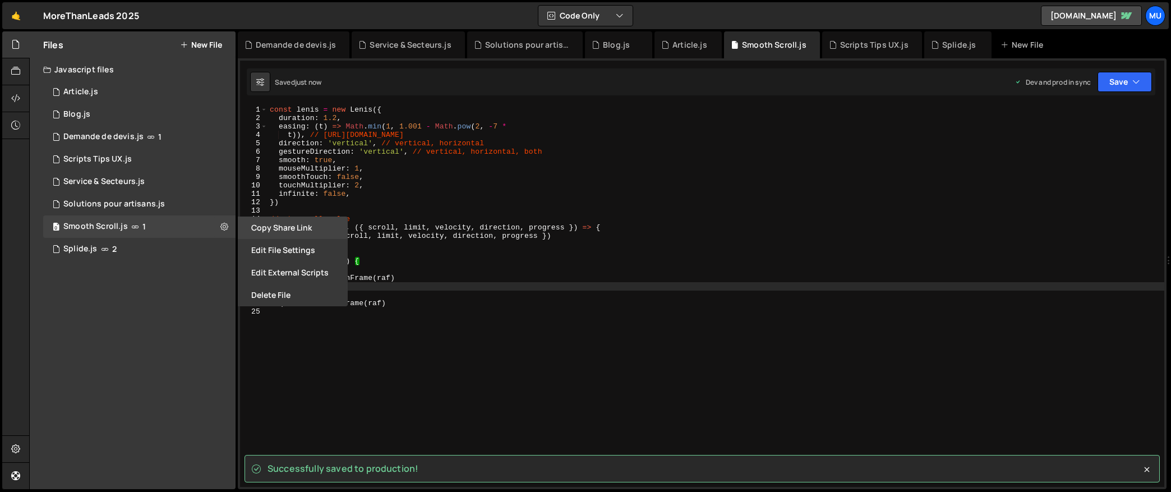
click at [285, 232] on button "Copy share link" at bounding box center [293, 227] width 110 height 22
click at [273, 247] on button "Edit File Settings" at bounding box center [293, 250] width 110 height 22
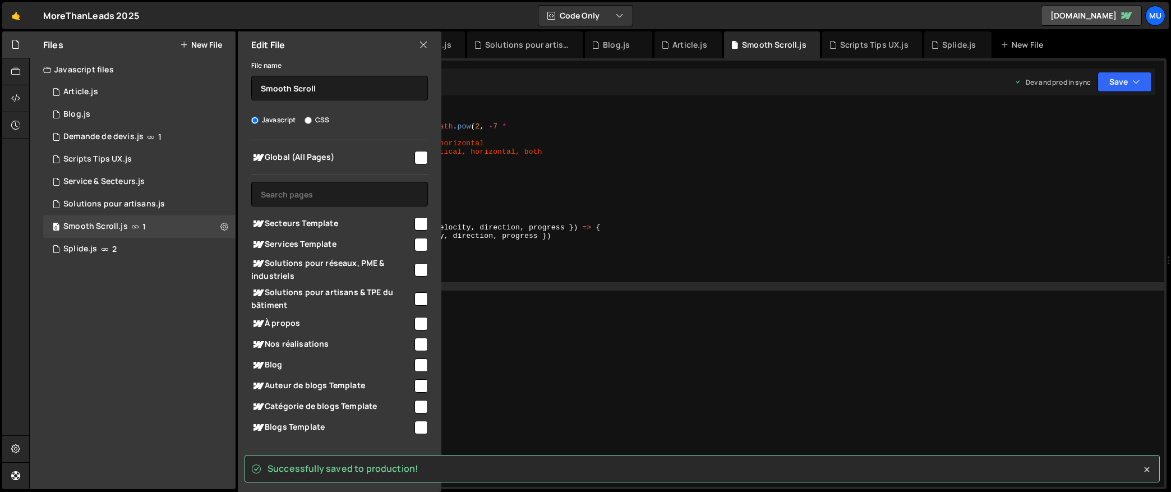
click at [305, 156] on span "Global (All Pages)" at bounding box center [331, 157] width 161 height 13
checkbox input "true"
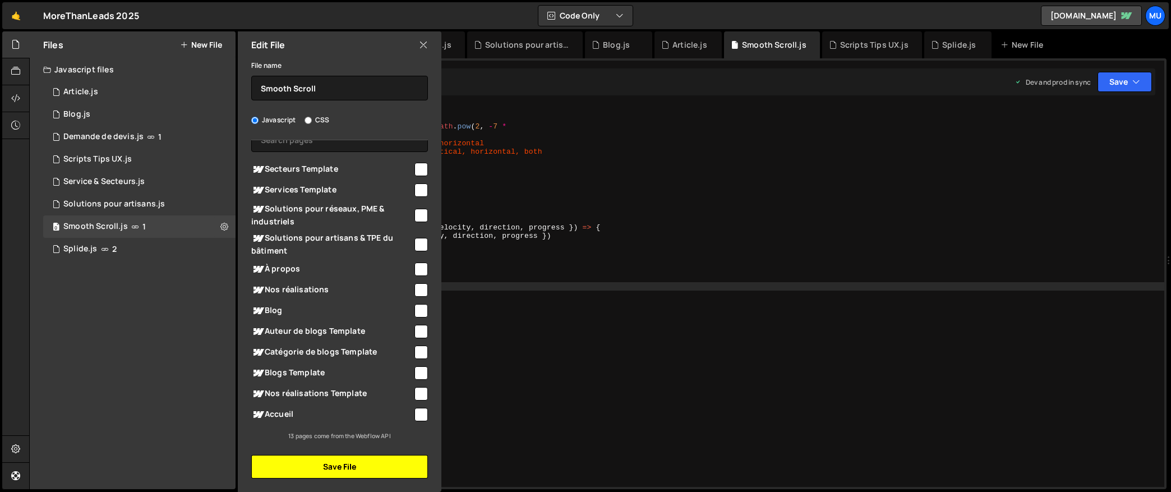
click at [343, 473] on button "Save File" at bounding box center [339, 467] width 177 height 24
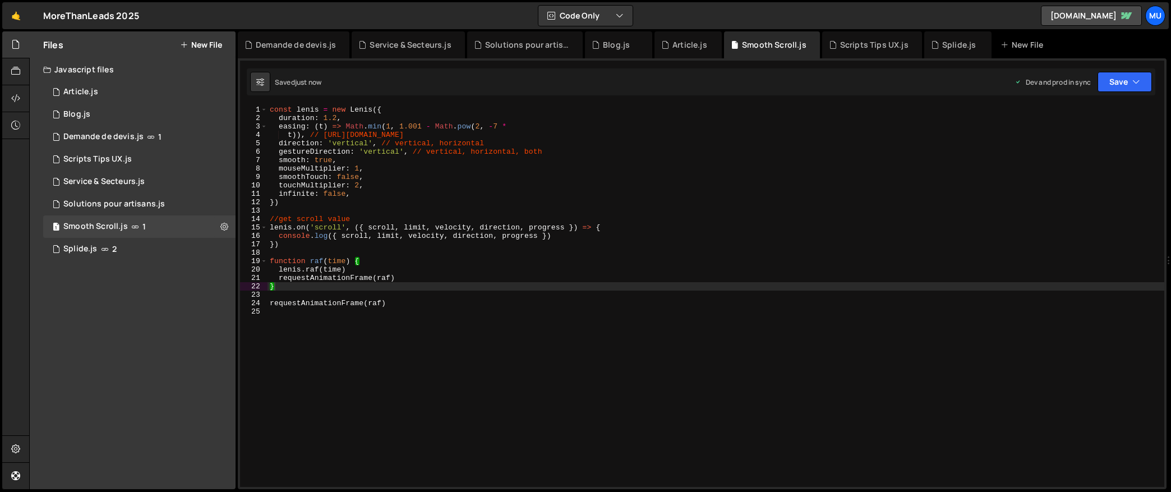
click at [377, 190] on div "const lenis = new Lenis ({ duration : 1.2 , easing : ( t ) => Math . min ( 1 , …" at bounding box center [715, 304] width 897 height 398
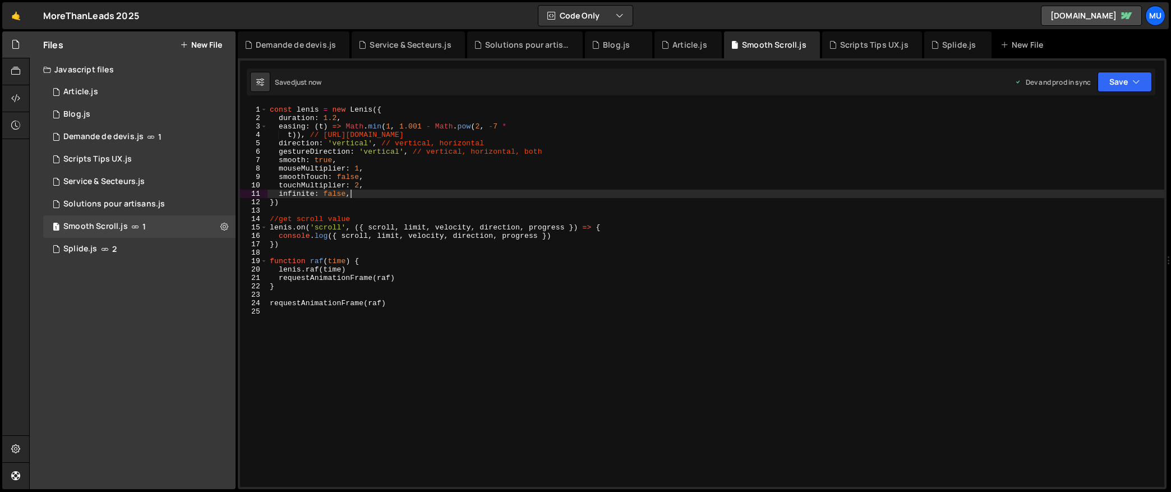
click at [442, 300] on div "const lenis = new Lenis ({ duration : 1.2 , easing : ( t ) => Math . min ( 1 , …" at bounding box center [715, 304] width 897 height 398
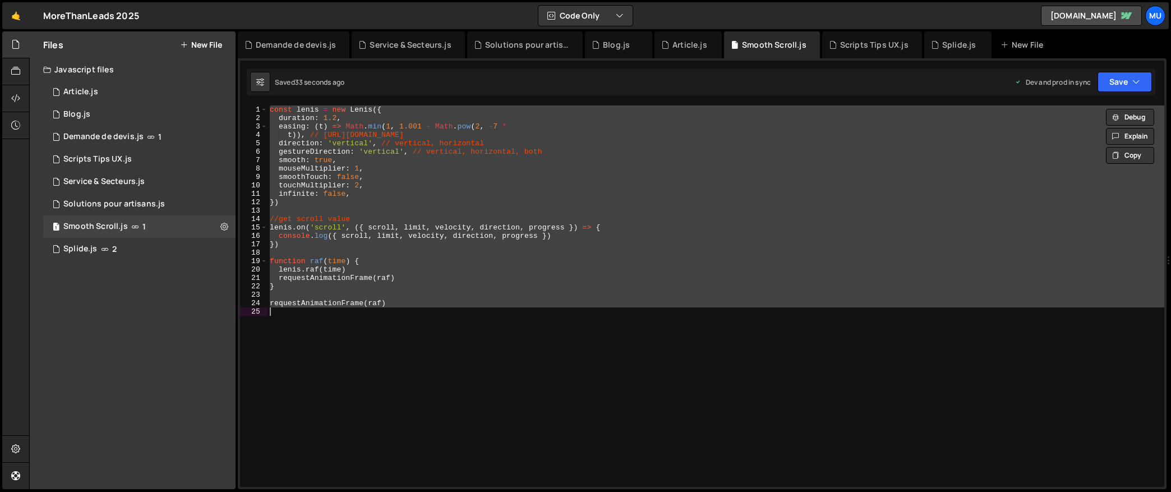
click at [569, 277] on div "const lenis = new Lenis ({ duration : 1.2 , easing : ( t ) => Math . min ( 1 , …" at bounding box center [715, 295] width 897 height 381
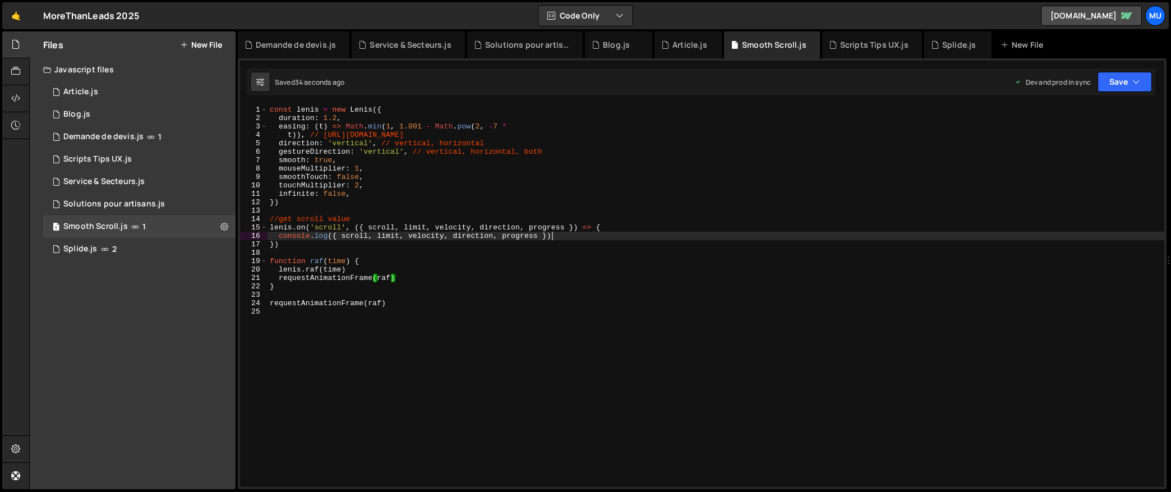
click at [838, 233] on div "const lenis = new Lenis ({ duration : 1.2 , easing : ( t ) => Math . min ( 1 , …" at bounding box center [715, 304] width 897 height 398
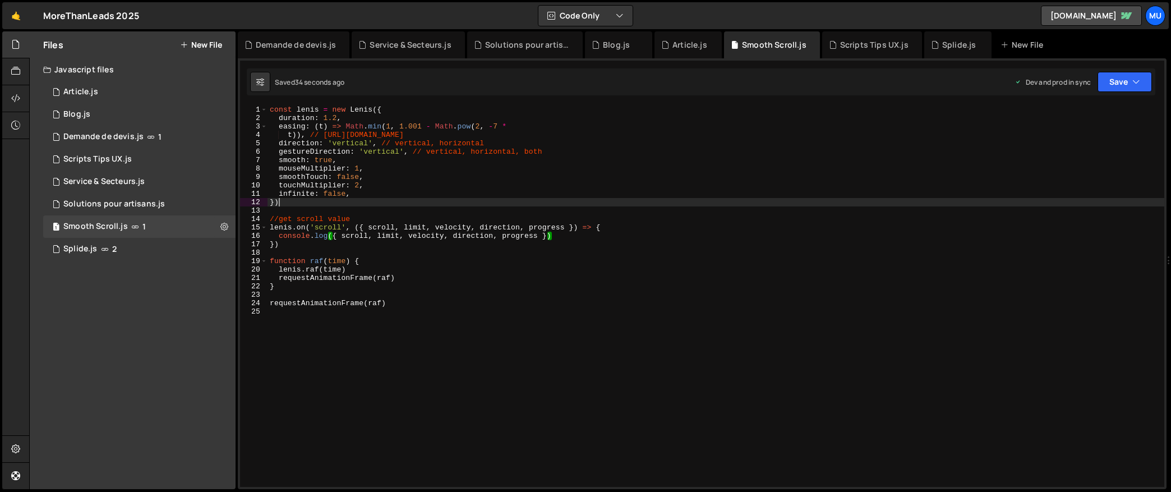
click at [734, 202] on div "const lenis = new Lenis ({ duration : 1.2 , easing : ( t ) => Math . min ( 1 , …" at bounding box center [715, 304] width 897 height 398
type textarea "requestAnimationFrame(raf)"
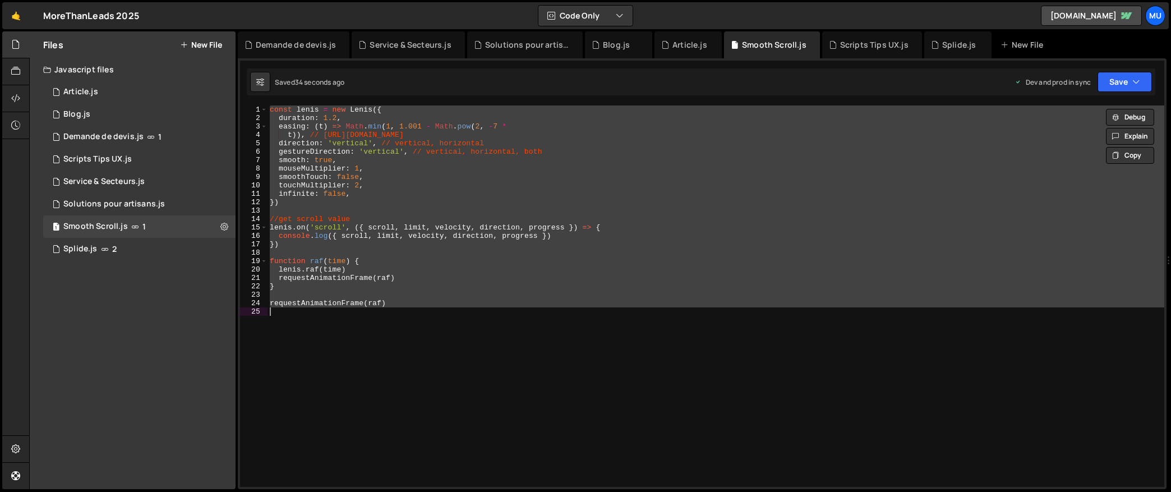
paste textarea
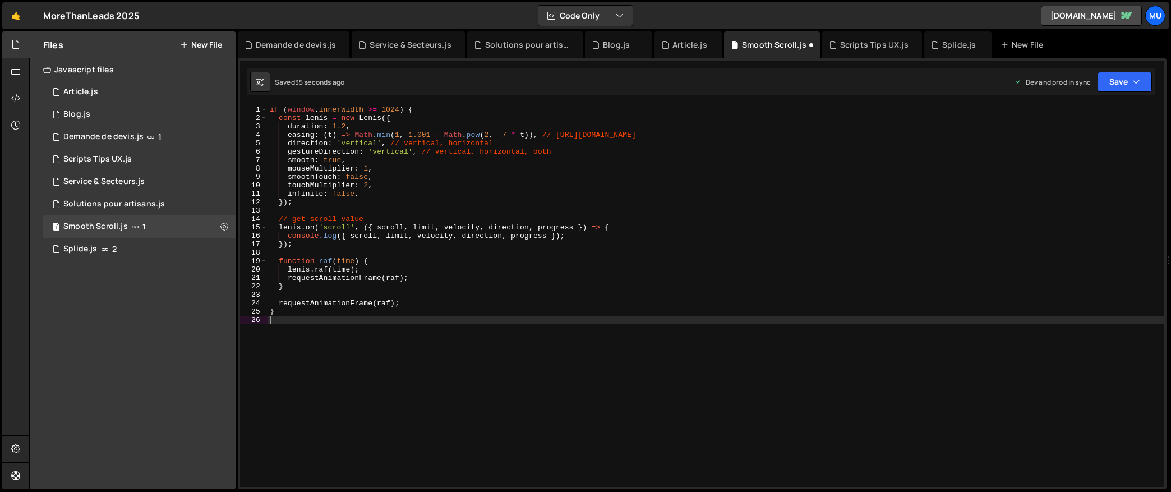
type textarea "}"
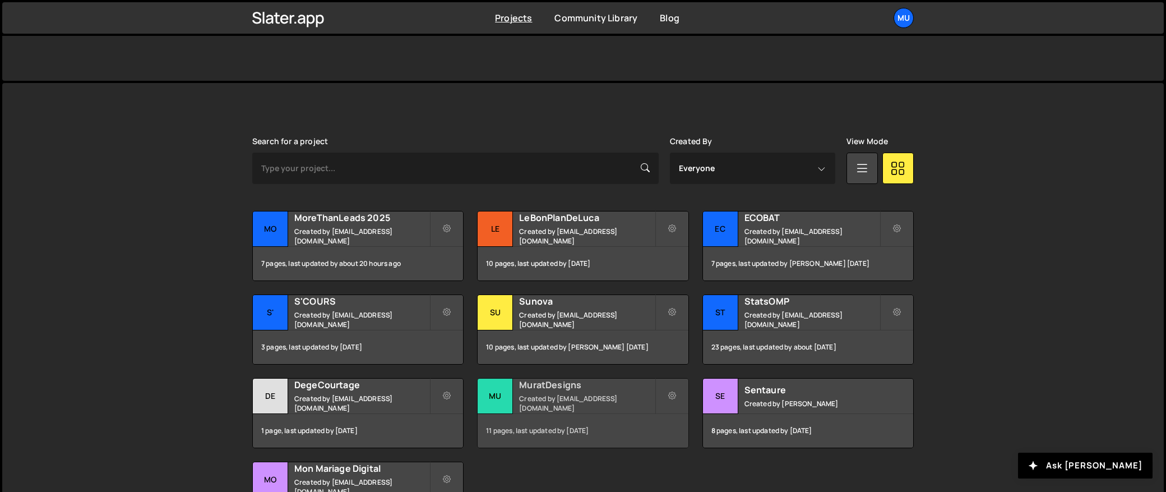
scroll to position [298, 0]
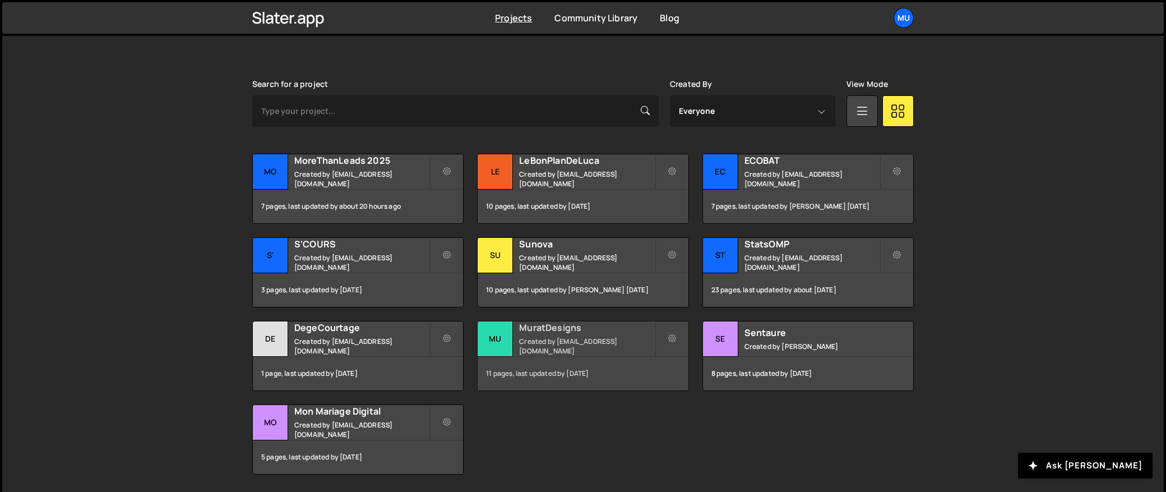
click at [549, 334] on h2 "MuratDesigns" at bounding box center [586, 327] width 135 height 12
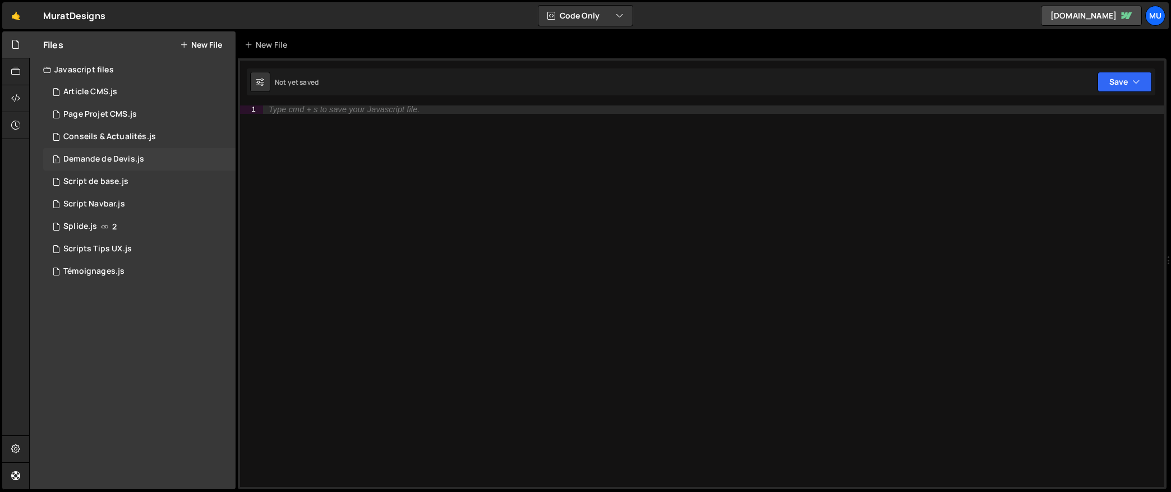
click at [110, 154] on div "Demande de Devis.js" at bounding box center [103, 159] width 81 height 10
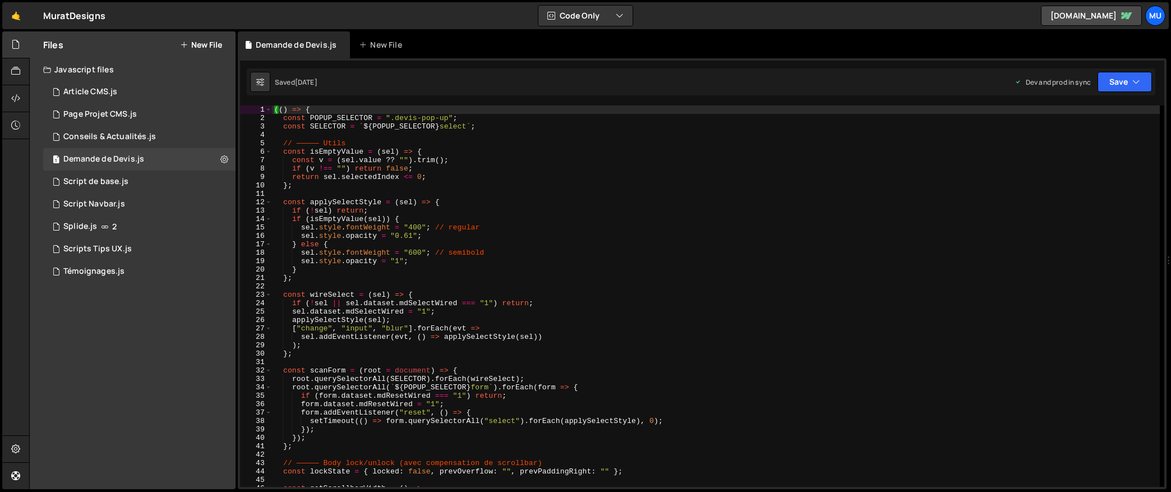
click at [413, 159] on div "(( ) => { const POPUP_SELECTOR = ".devis-pop-up" ; const SELECTOR = ` ${ POPUP_…" at bounding box center [716, 304] width 888 height 398
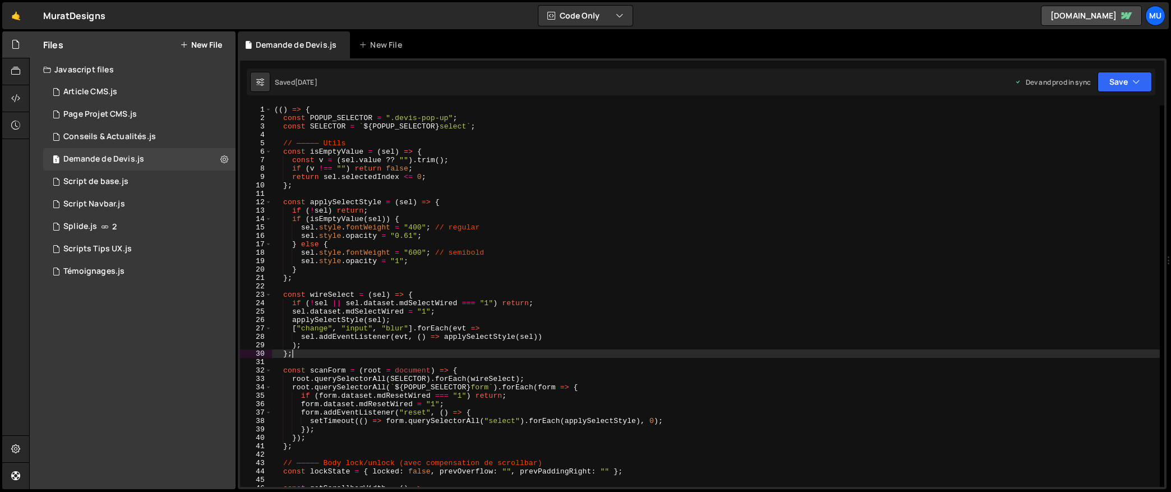
click at [518, 356] on div "(( ) => { const POPUP_SELECTOR = ".devis-pop-up" ; const SELECTOR = ` ${ POPUP_…" at bounding box center [716, 304] width 888 height 398
click at [453, 232] on div "(( ) => { const POPUP_SELECTOR = ".devis-pop-up" ; const SELECTOR = ` ${ POPUP_…" at bounding box center [716, 304] width 888 height 398
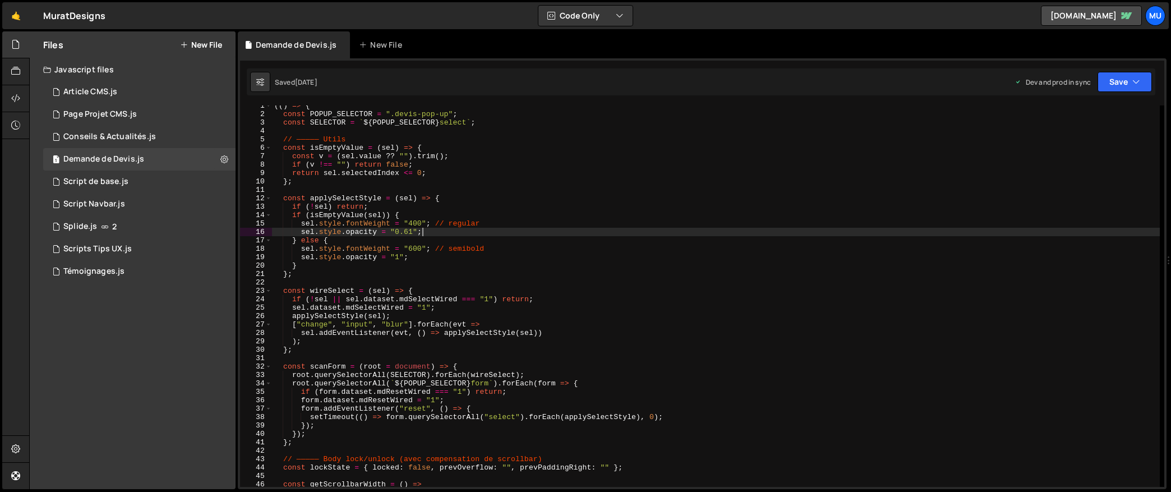
scroll to position [66, 0]
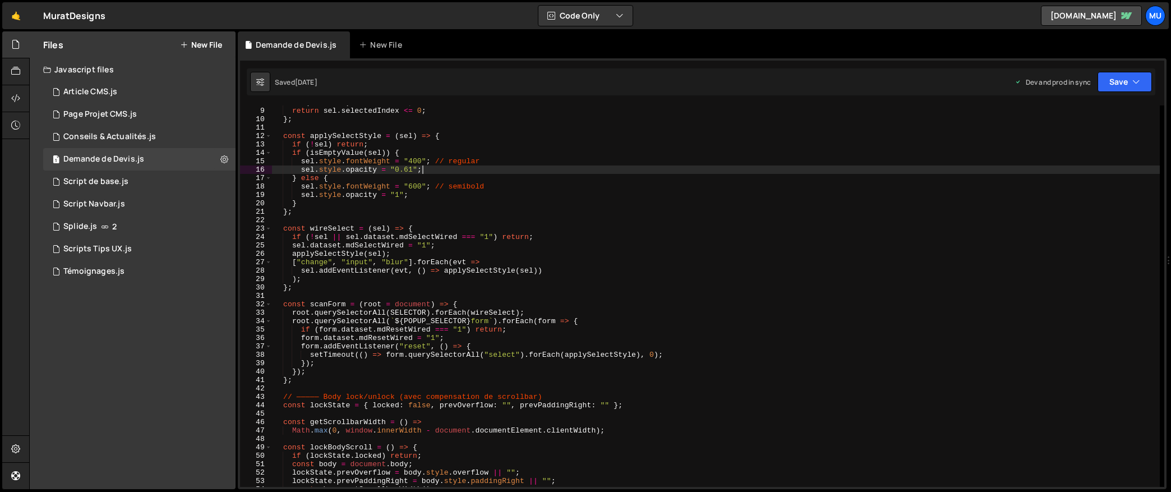
click at [651, 327] on div "if ( v !== "" ) return false ; return sel . selectedIndex <= 0 ; } ; const appl…" at bounding box center [716, 297] width 888 height 398
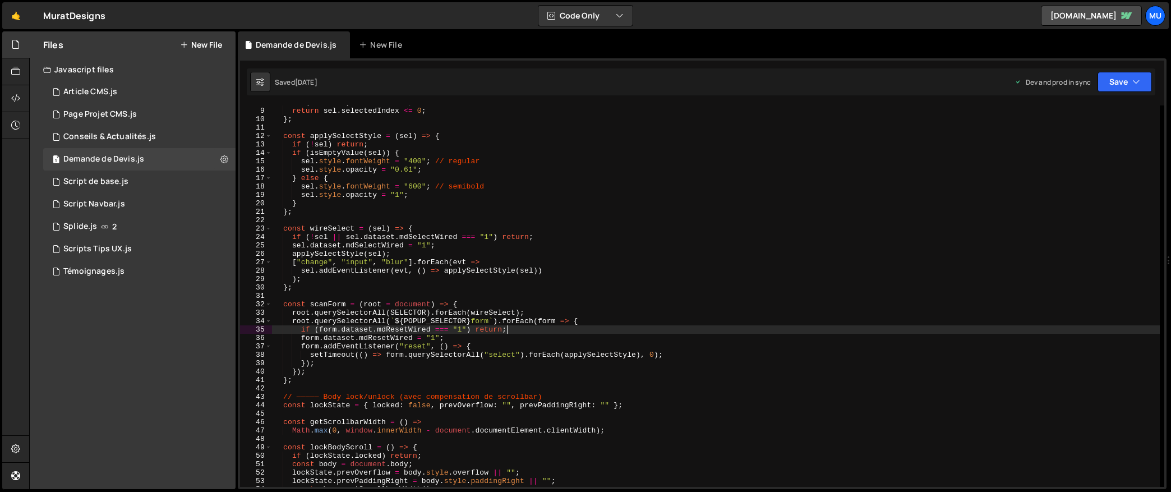
click at [651, 326] on div "if ( v !== "" ) return false ; return sel . selectedIndex <= 0 ; } ; const appl…" at bounding box center [716, 297] width 888 height 398
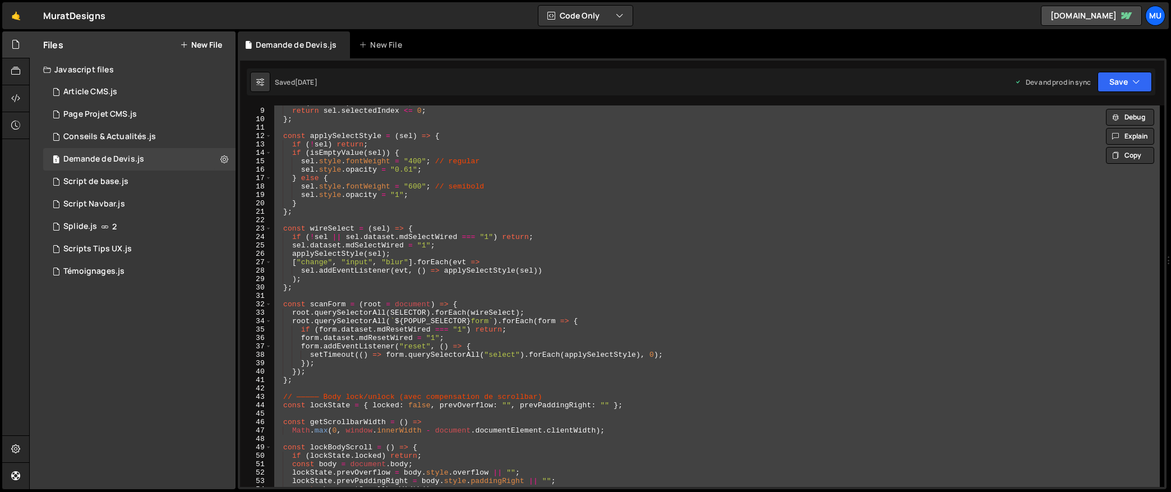
click at [501, 241] on div "if ( v !== "" ) return false ; return sel . selectedIndex <= 0 ; } ; const appl…" at bounding box center [716, 295] width 888 height 381
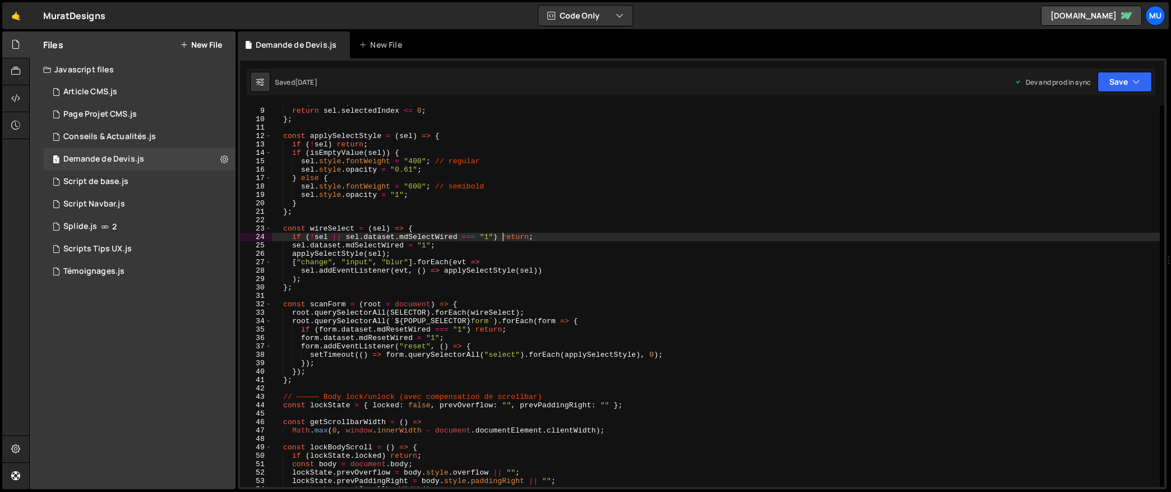
type textarea "})();"
